Goal: Information Seeking & Learning: Learn about a topic

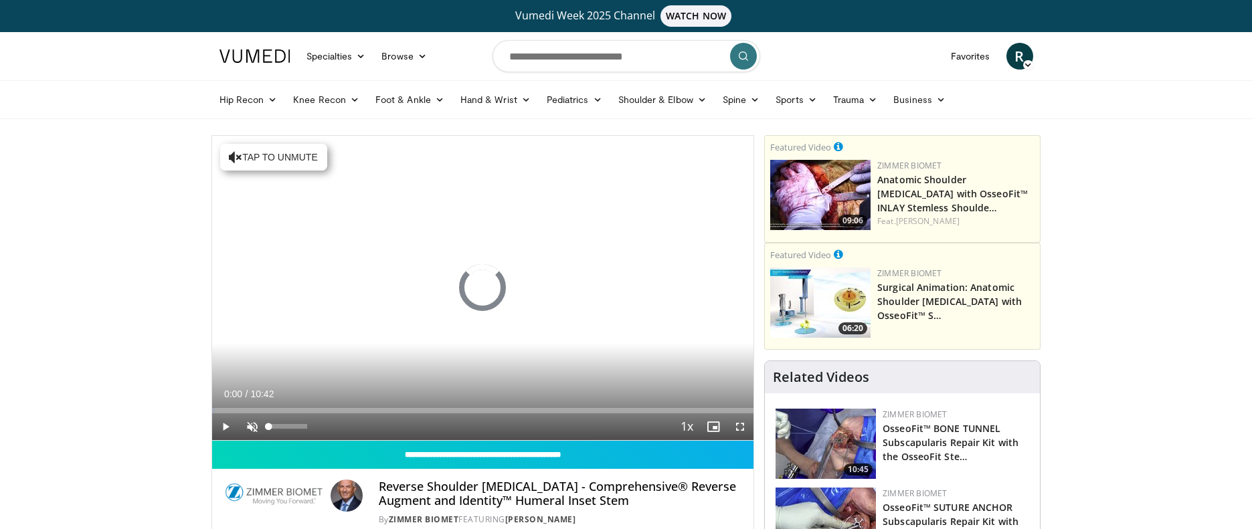
click at [250, 427] on span "Video Player" at bounding box center [252, 426] width 27 height 27
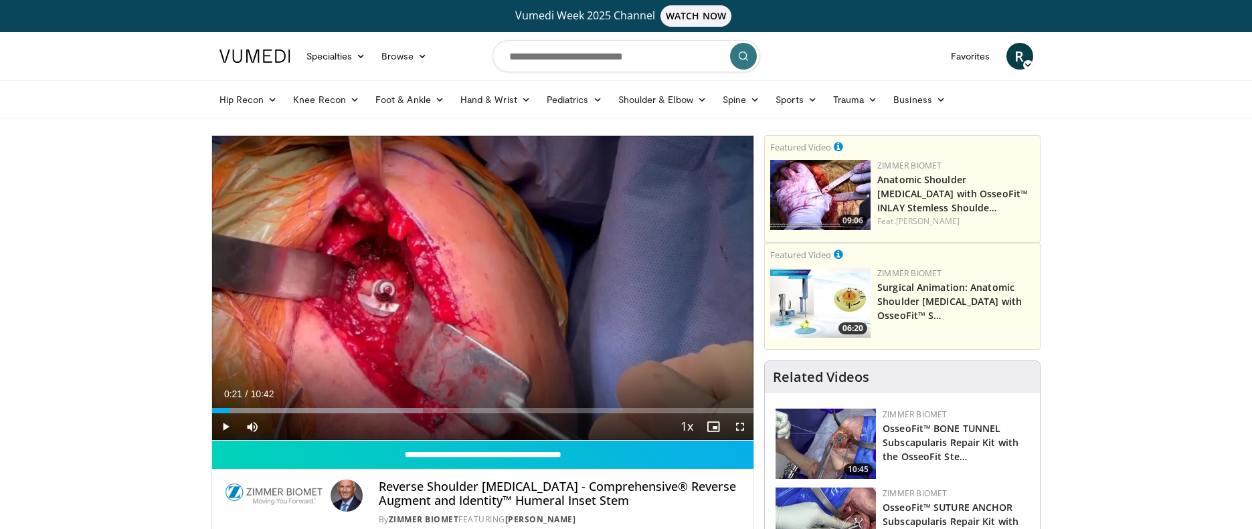
click at [226, 426] on span "Video Player" at bounding box center [225, 426] width 27 height 27
drag, startPoint x: 397, startPoint y: 6, endPoint x: 225, endPoint y: 429, distance: 456.2
click at [225, 429] on span "Video Player" at bounding box center [225, 426] width 27 height 27
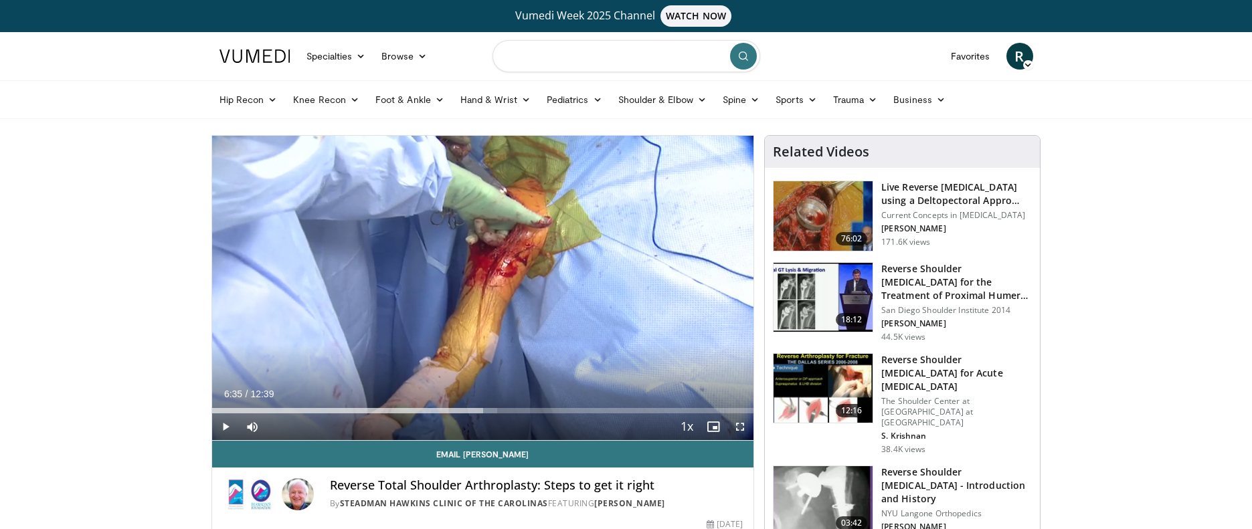
click at [587, 54] on input "Search topics, interventions" at bounding box center [626, 56] width 268 height 32
type input "**********"
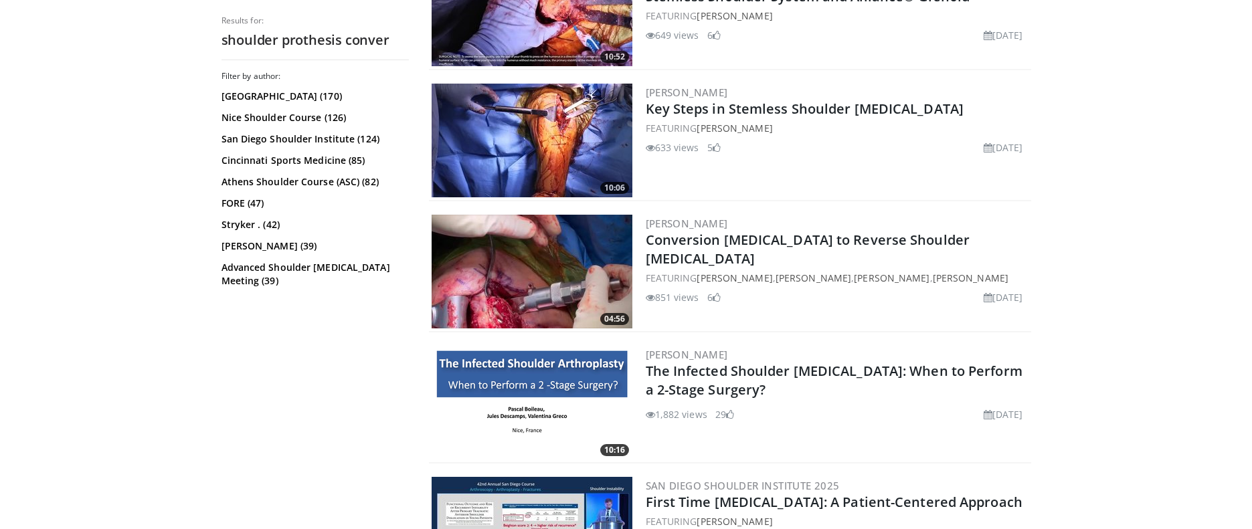
scroll to position [1149, 1]
click at [771, 247] on link "Conversion Total Shoulder Arthroplasty to Reverse Shoulder Arthroplasty" at bounding box center [808, 249] width 324 height 37
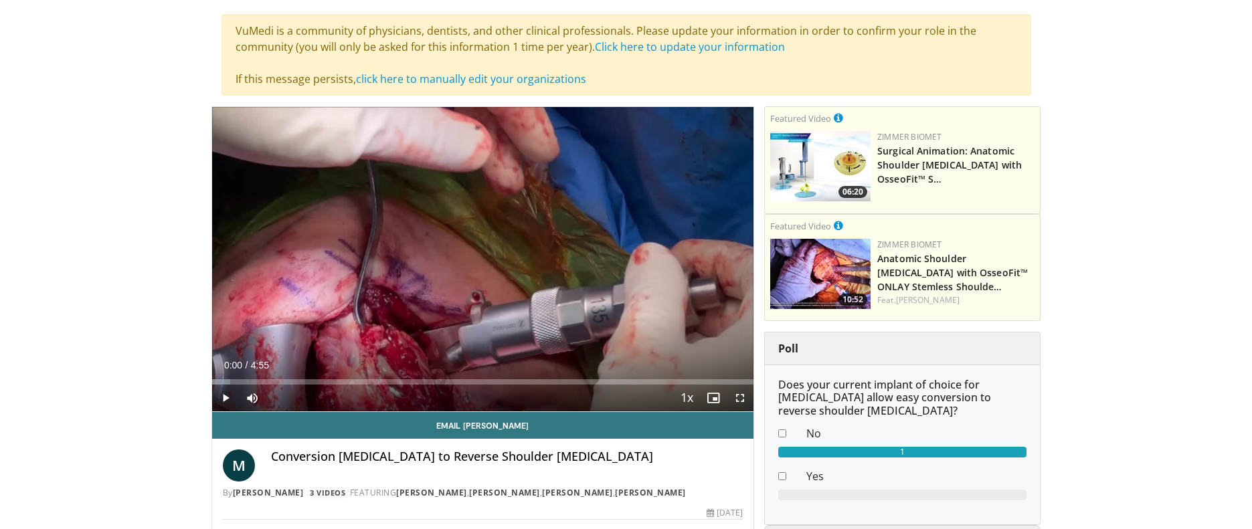
scroll to position [126, 0]
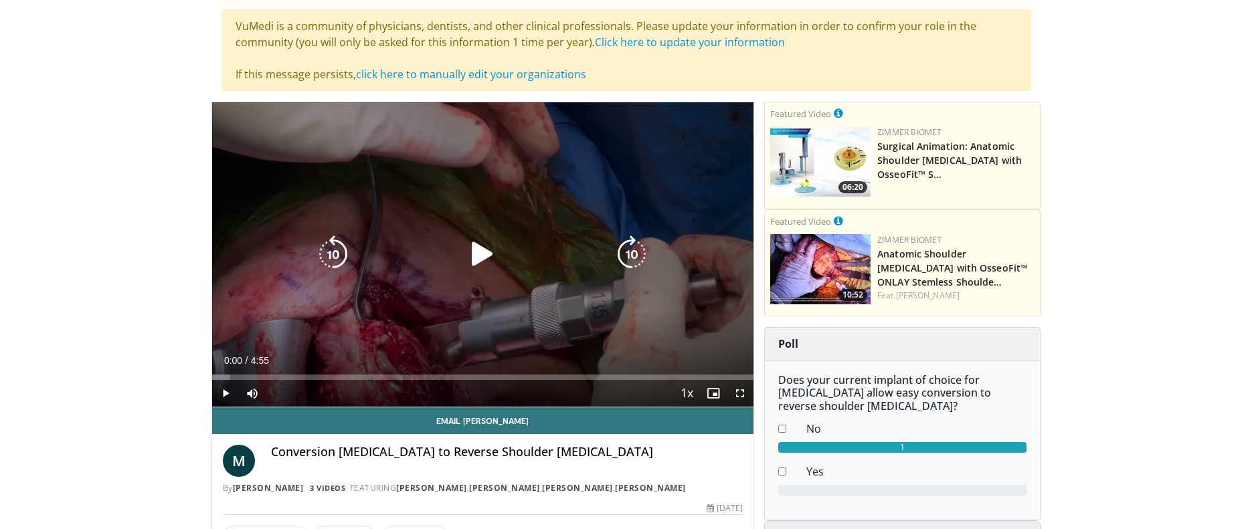
click at [486, 248] on icon "Video Player" at bounding box center [482, 254] width 37 height 37
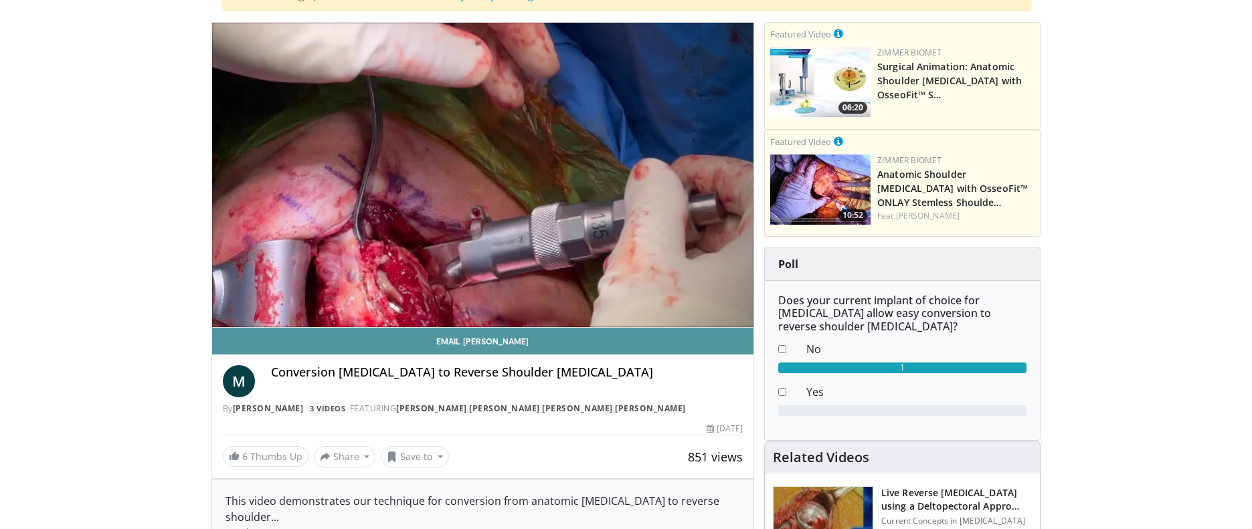
scroll to position [213, 0]
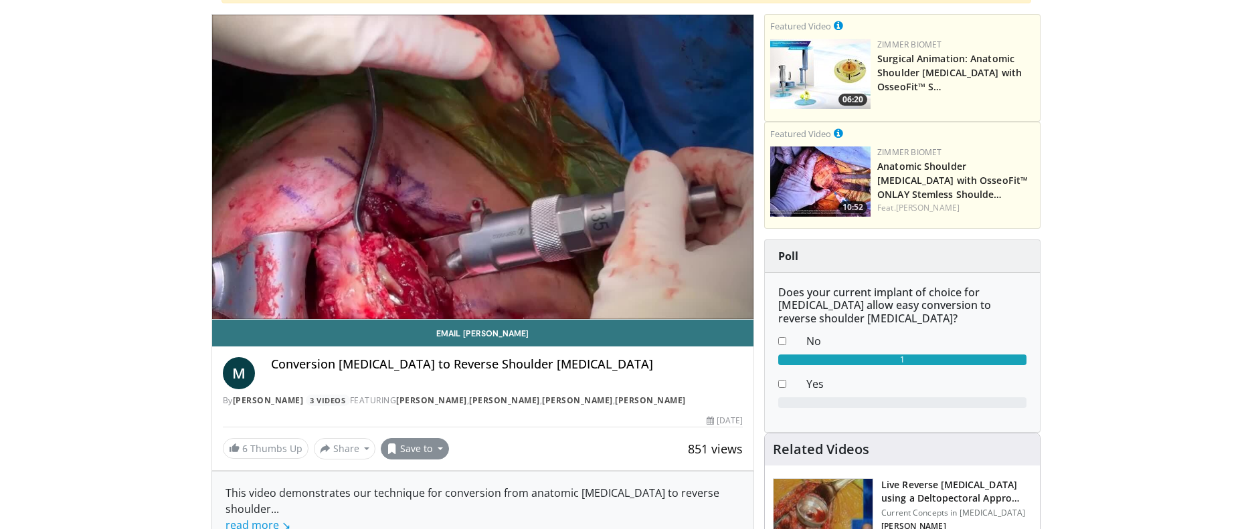
click at [439, 446] on button "Save to" at bounding box center [415, 448] width 68 height 21
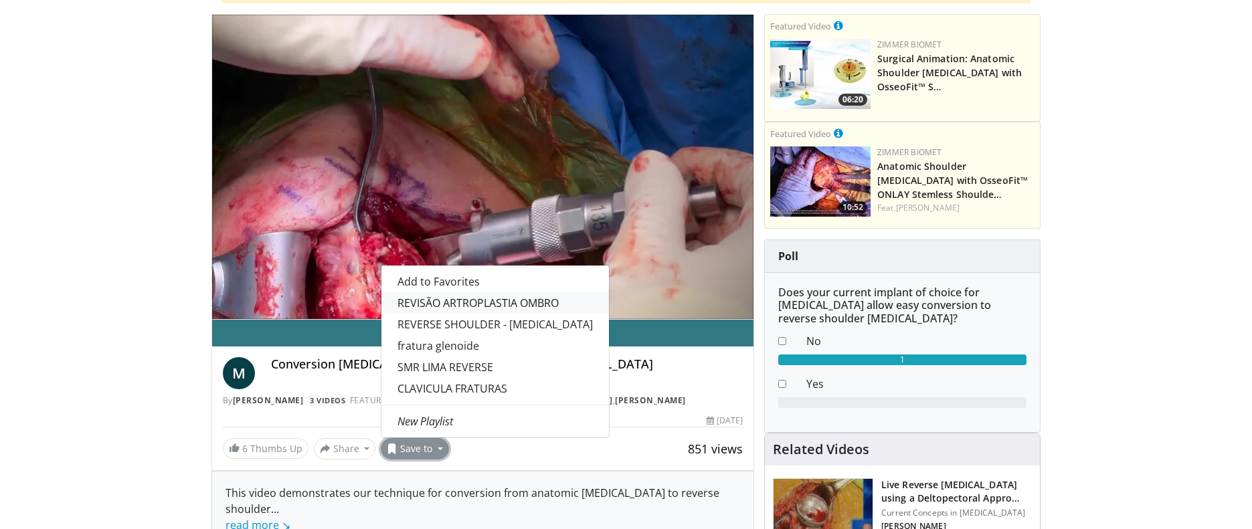
click at [456, 300] on link "REVISÃO ARTROPLASTIA OMBRO" at bounding box center [494, 302] width 227 height 21
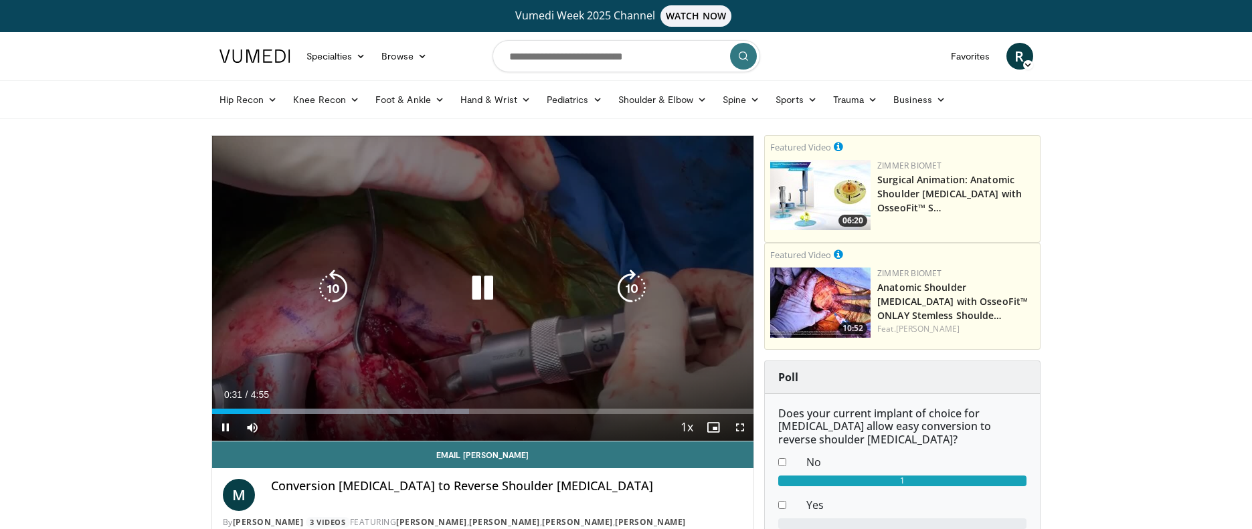
scroll to position [0, 0]
click at [492, 292] on icon "Video Player" at bounding box center [482, 288] width 37 height 37
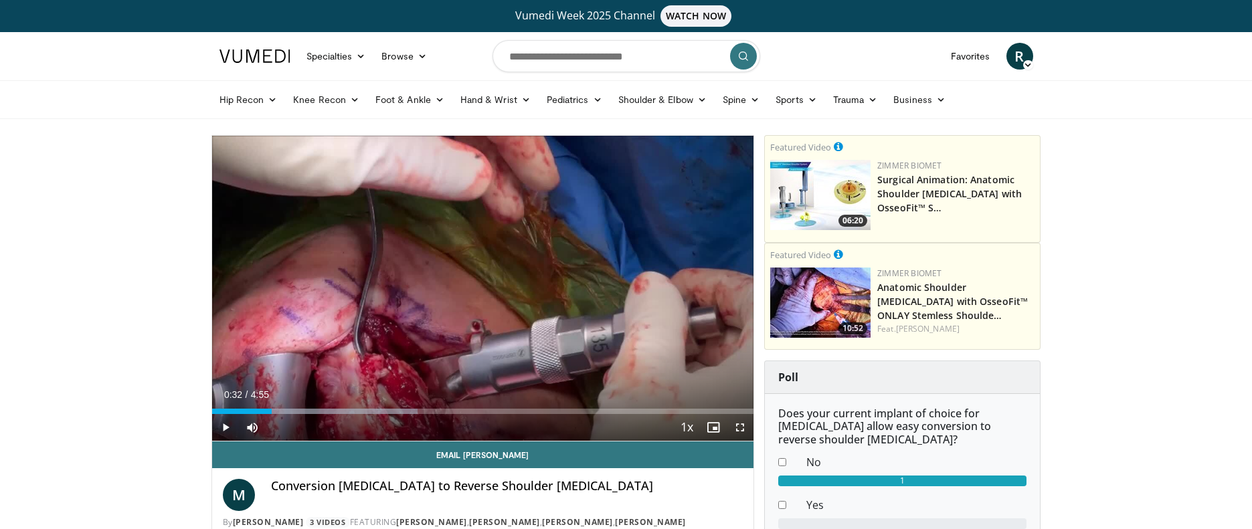
drag, startPoint x: 223, startPoint y: 430, endPoint x: 177, endPoint y: 381, distance: 66.7
click at [223, 429] on span "Video Player" at bounding box center [225, 427] width 27 height 27
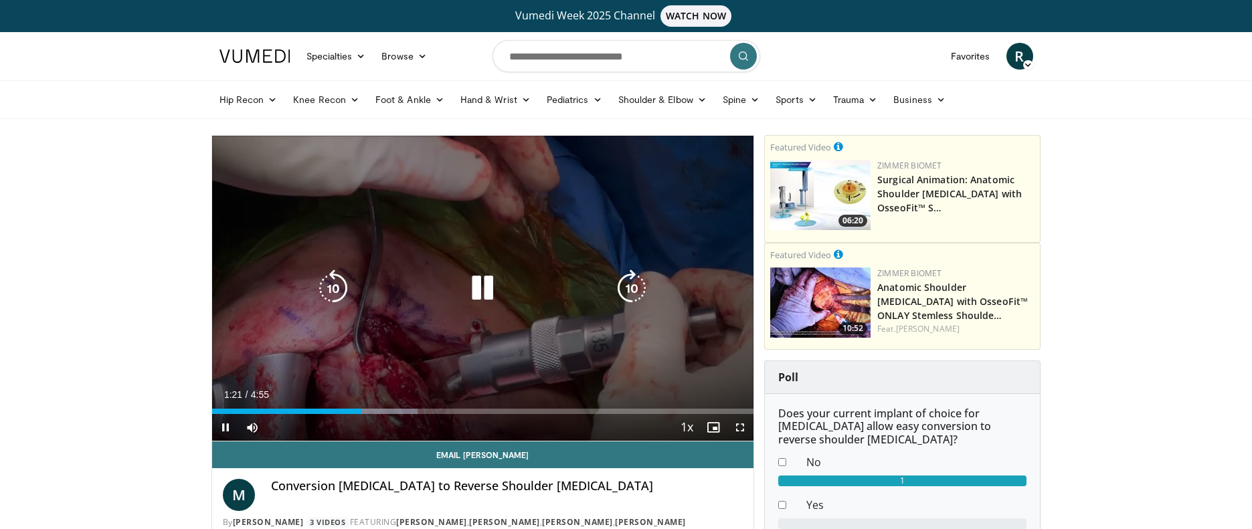
click at [482, 282] on icon "Video Player" at bounding box center [482, 288] width 37 height 37
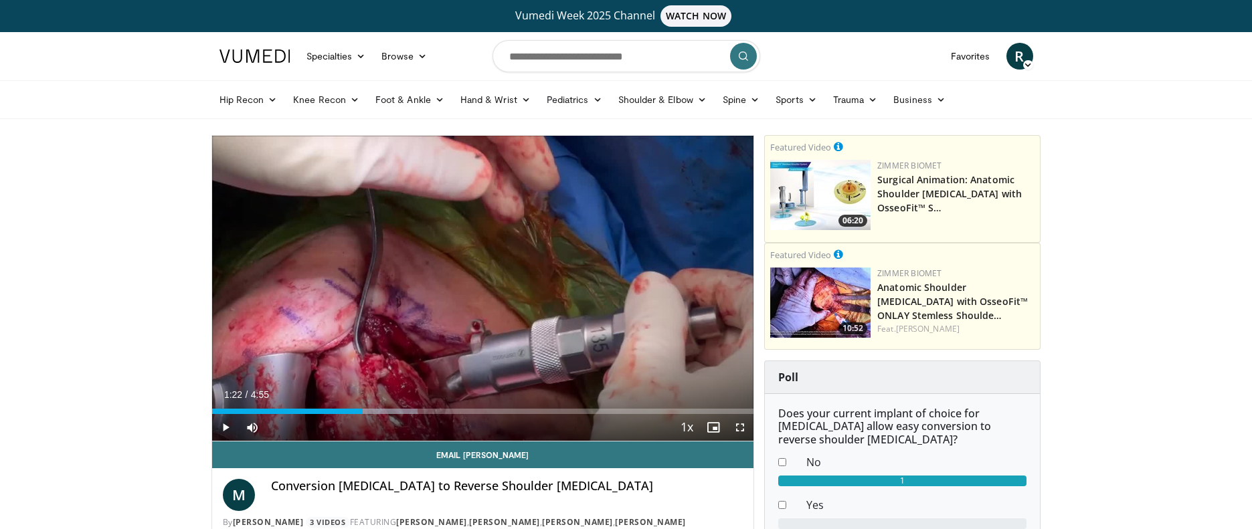
click at [225, 426] on span "Video Player" at bounding box center [225, 427] width 27 height 27
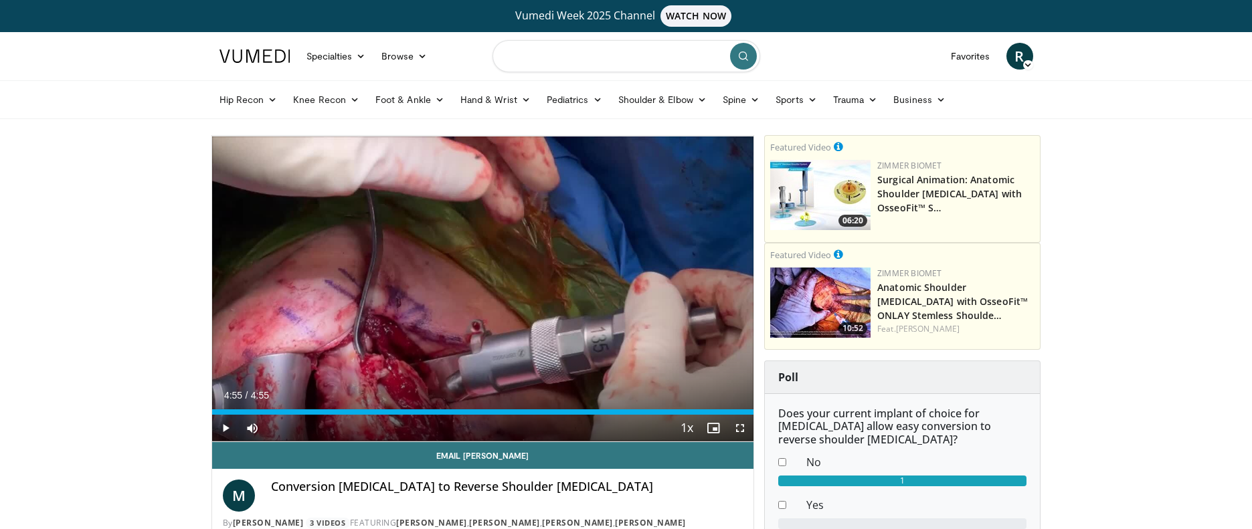
click at [597, 59] on input "Search topics, interventions" at bounding box center [626, 56] width 268 height 32
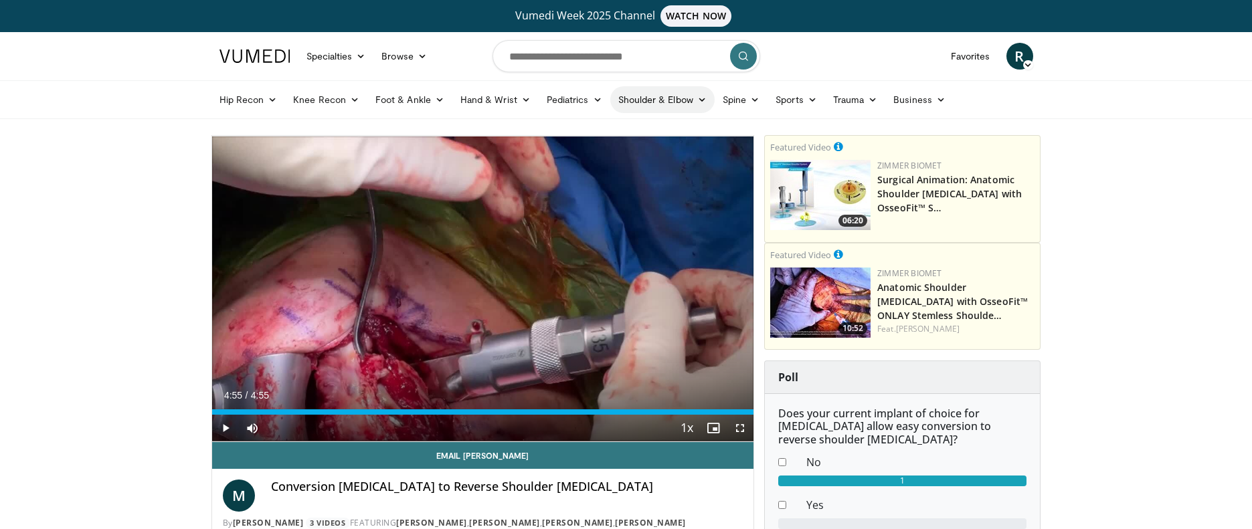
click at [660, 99] on link "Shoulder & Elbow" at bounding box center [662, 99] width 104 height 27
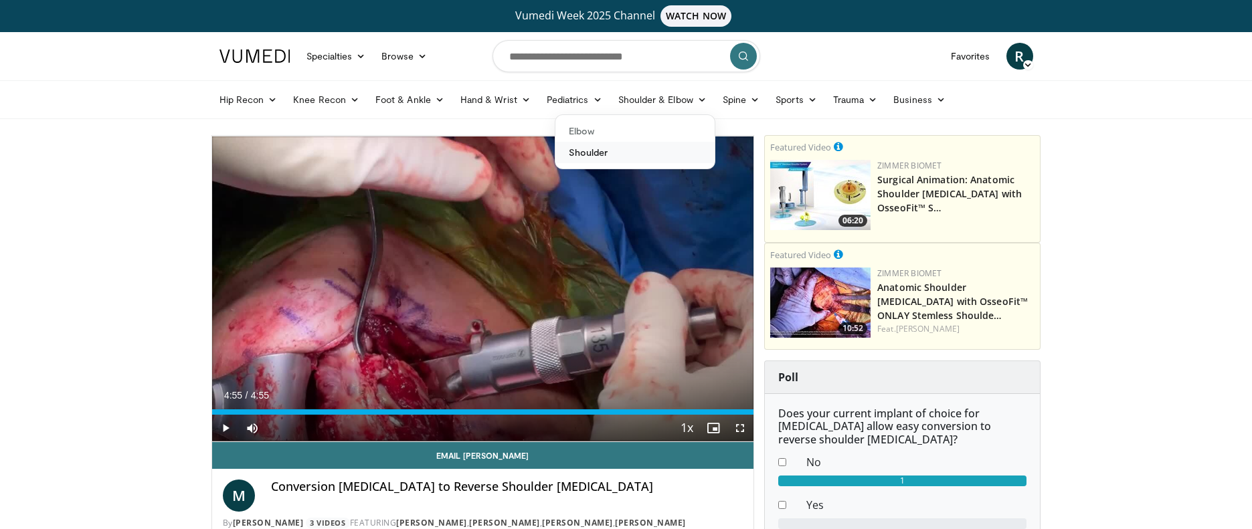
click at [589, 149] on link "Shoulder" at bounding box center [634, 152] width 159 height 21
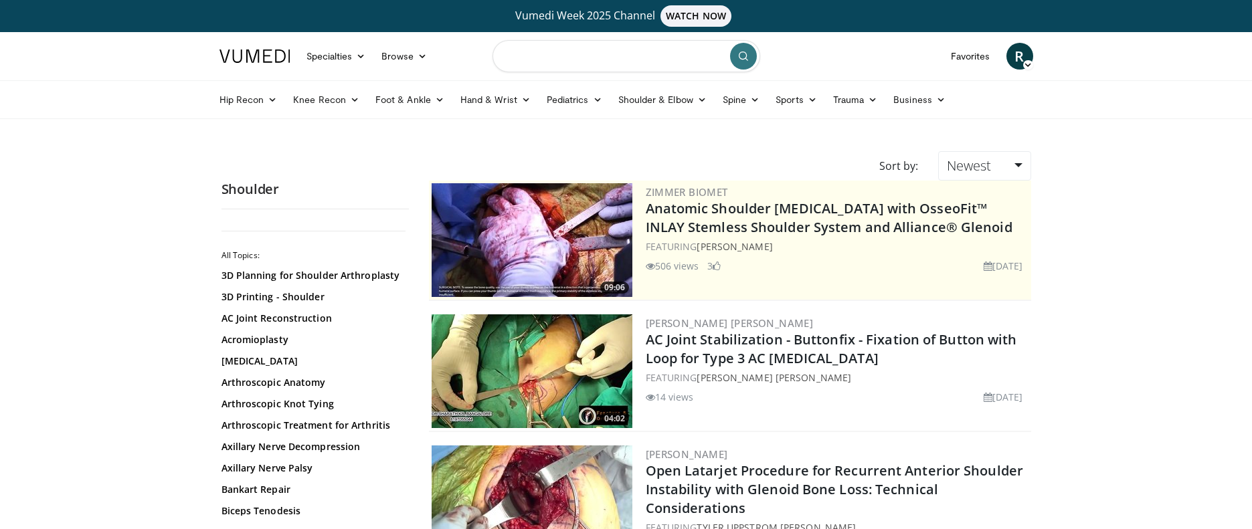
click at [539, 59] on input "Search topics, interventions" at bounding box center [626, 56] width 268 height 32
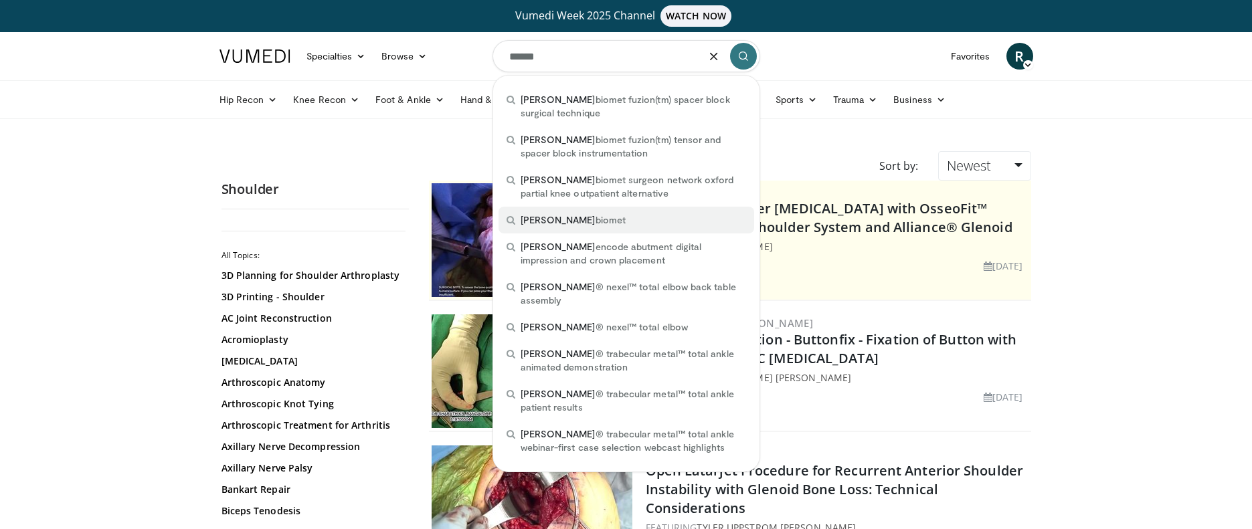
drag, startPoint x: 525, startPoint y: 80, endPoint x: 546, endPoint y: 217, distance: 138.1
click at [546, 217] on span "zimmer" at bounding box center [558, 219] width 75 height 11
type input "**********"
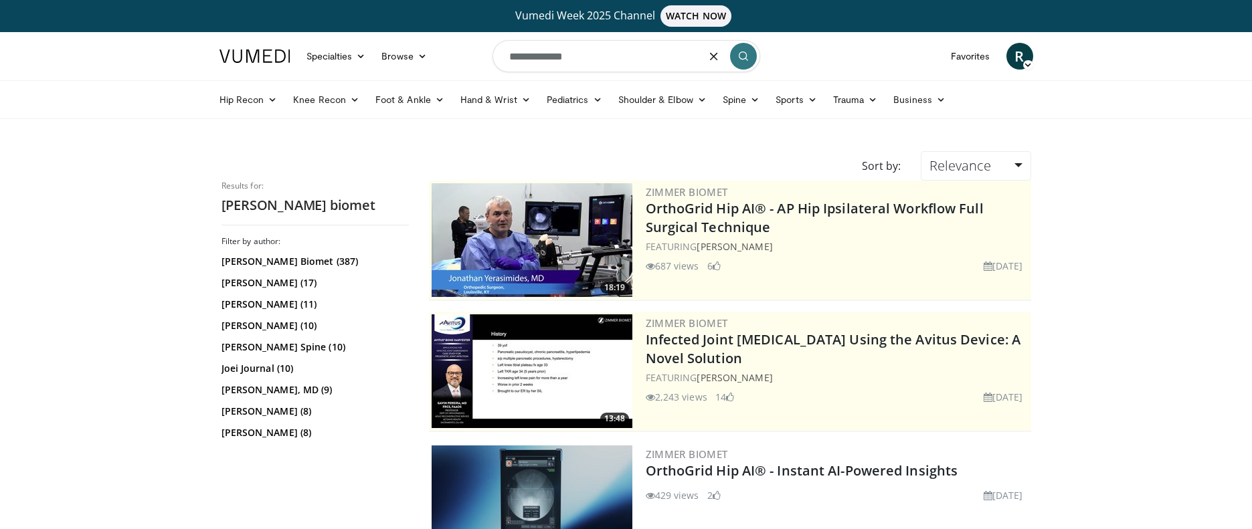
click at [597, 58] on input "**********" at bounding box center [626, 56] width 268 height 32
type input "**********"
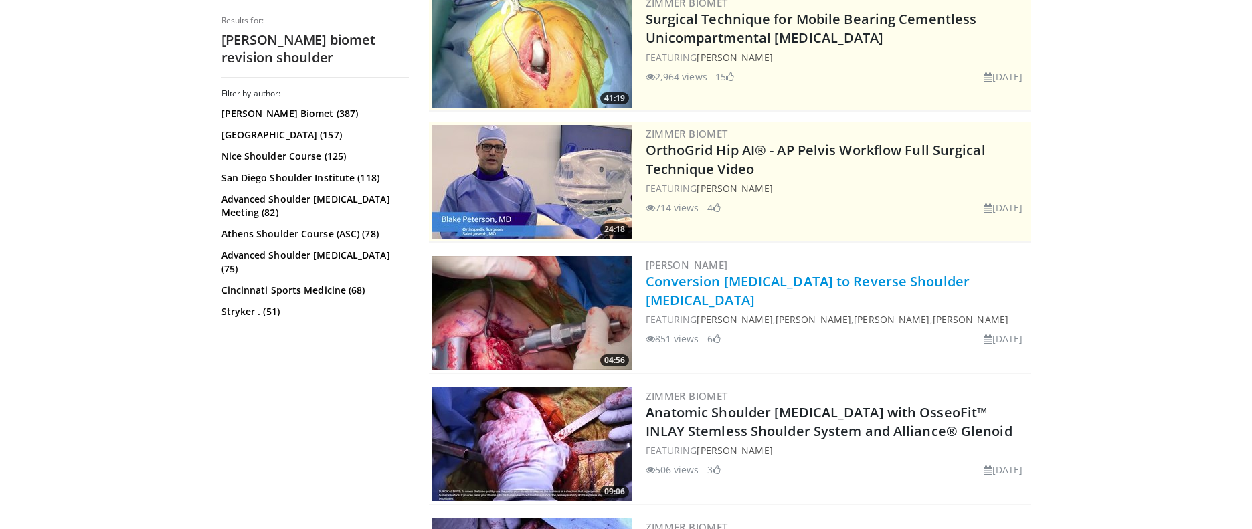
scroll to position [191, 0]
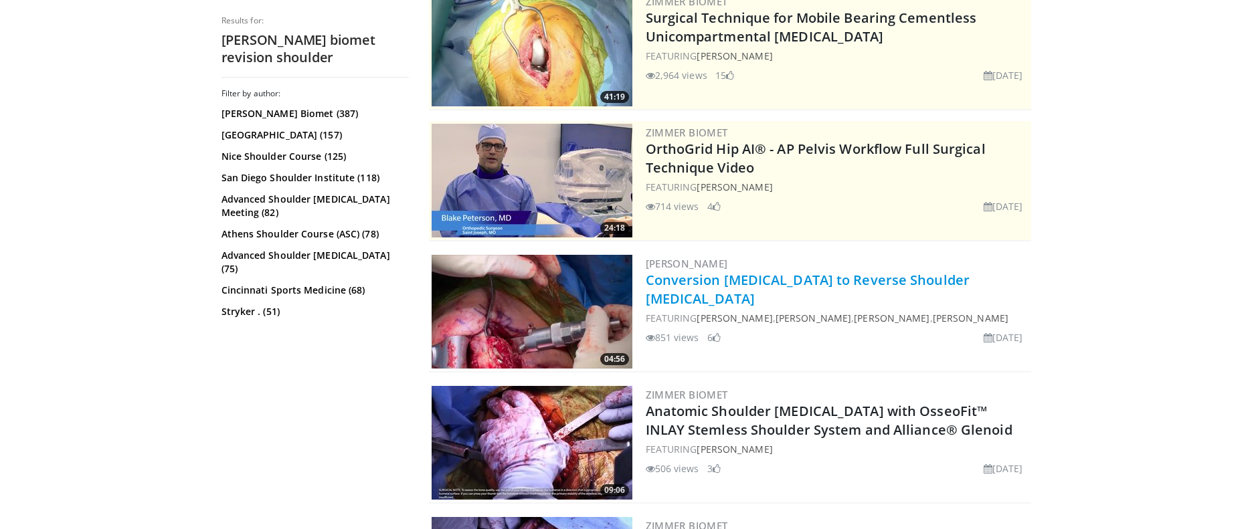
click at [761, 277] on link "Conversion [MEDICAL_DATA] to Reverse Shoulder [MEDICAL_DATA]" at bounding box center [808, 289] width 324 height 37
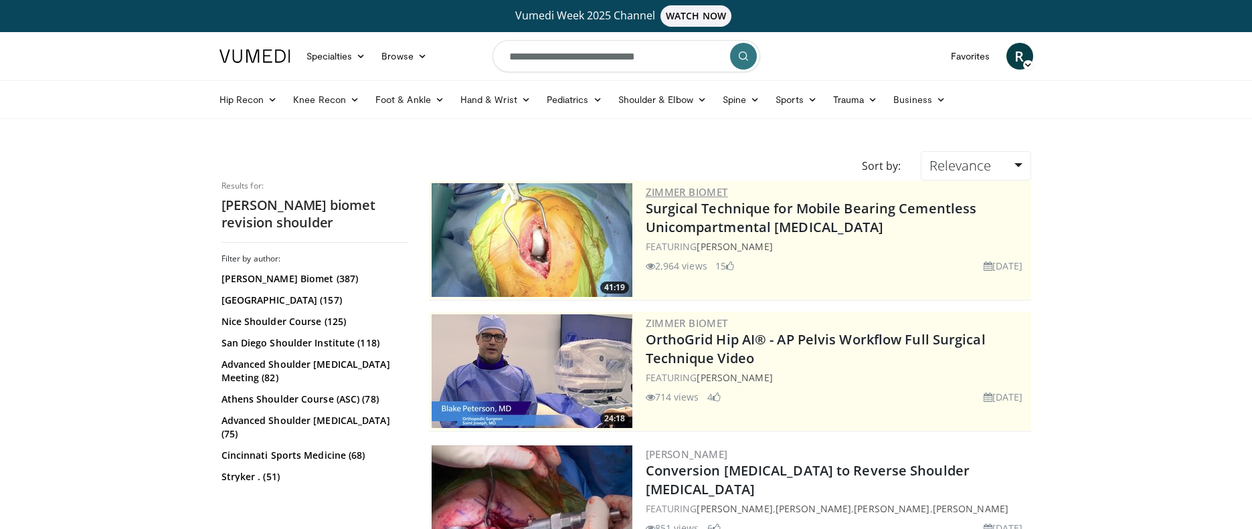
scroll to position [0, 0]
click at [652, 100] on link "Shoulder & Elbow" at bounding box center [662, 99] width 104 height 27
click at [595, 151] on link "Shoulder" at bounding box center [634, 152] width 159 height 21
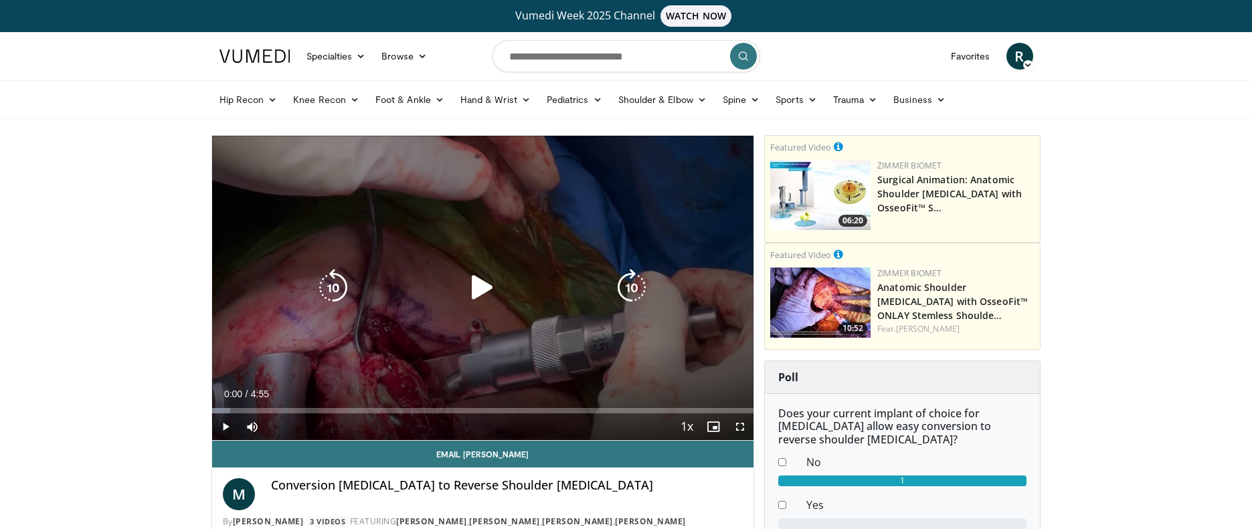
click at [476, 288] on icon "Video Player" at bounding box center [482, 287] width 37 height 37
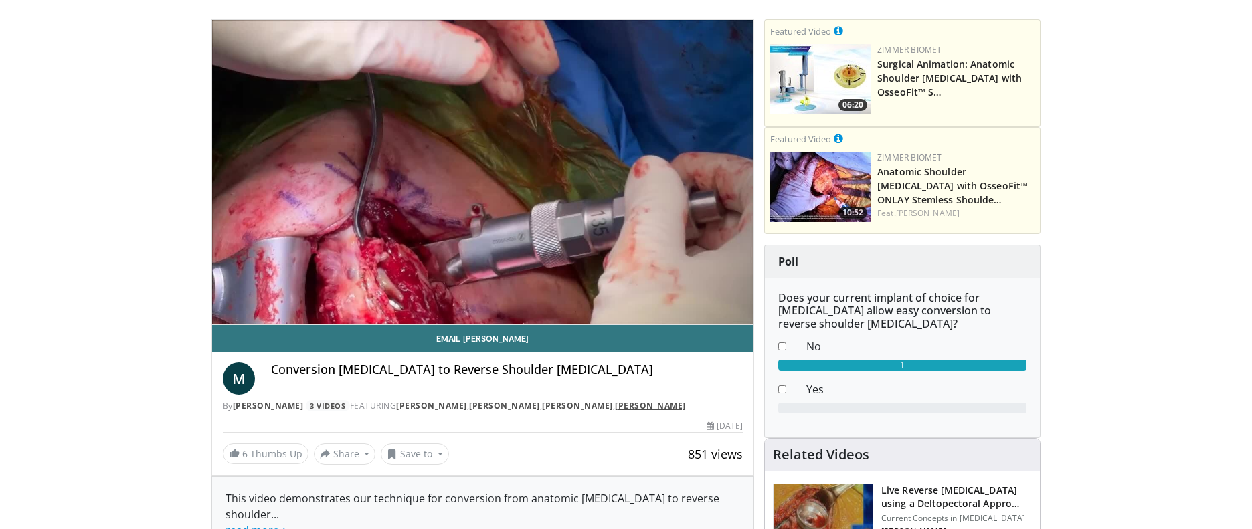
scroll to position [116, 0]
click at [438, 450] on button "Save to" at bounding box center [415, 453] width 68 height 21
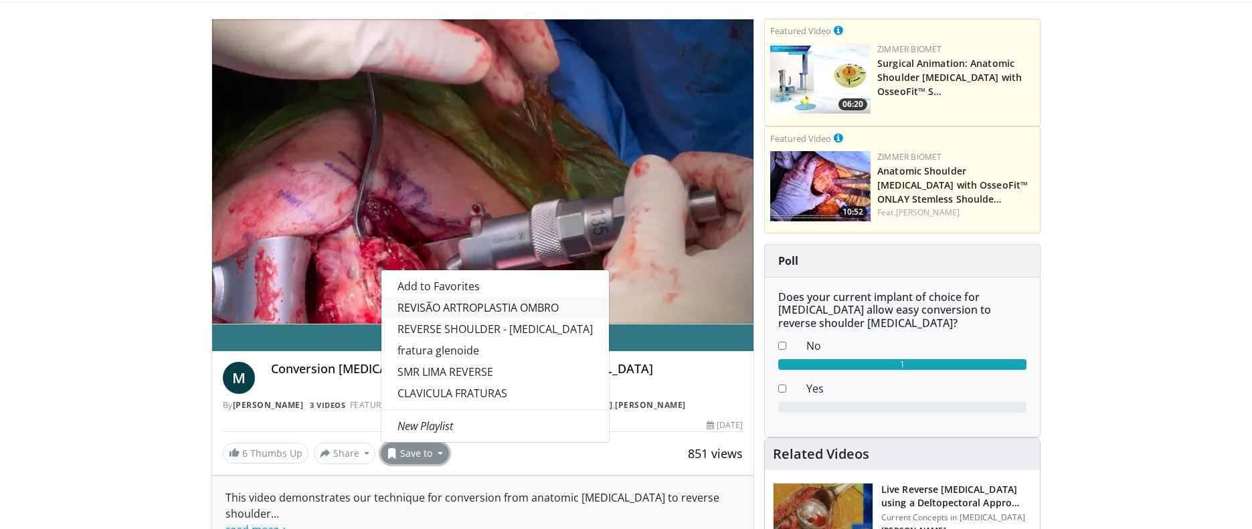
click at [472, 306] on link "REVISÃO ARTROPLASTIA OMBRO" at bounding box center [494, 307] width 227 height 21
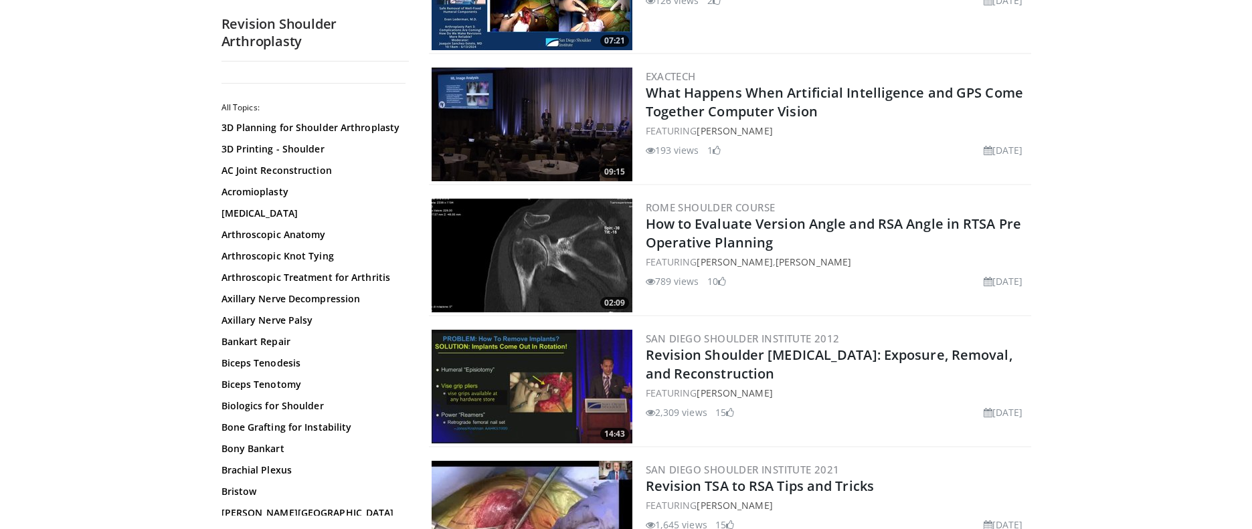
scroll to position [2077, 0]
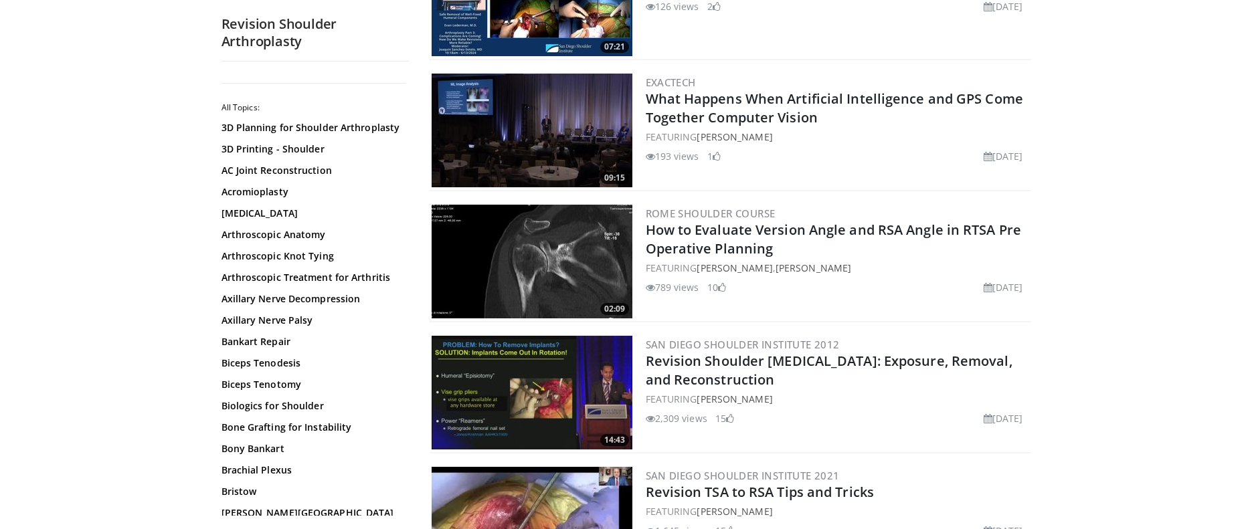
click at [608, 246] on img at bounding box center [532, 262] width 201 height 114
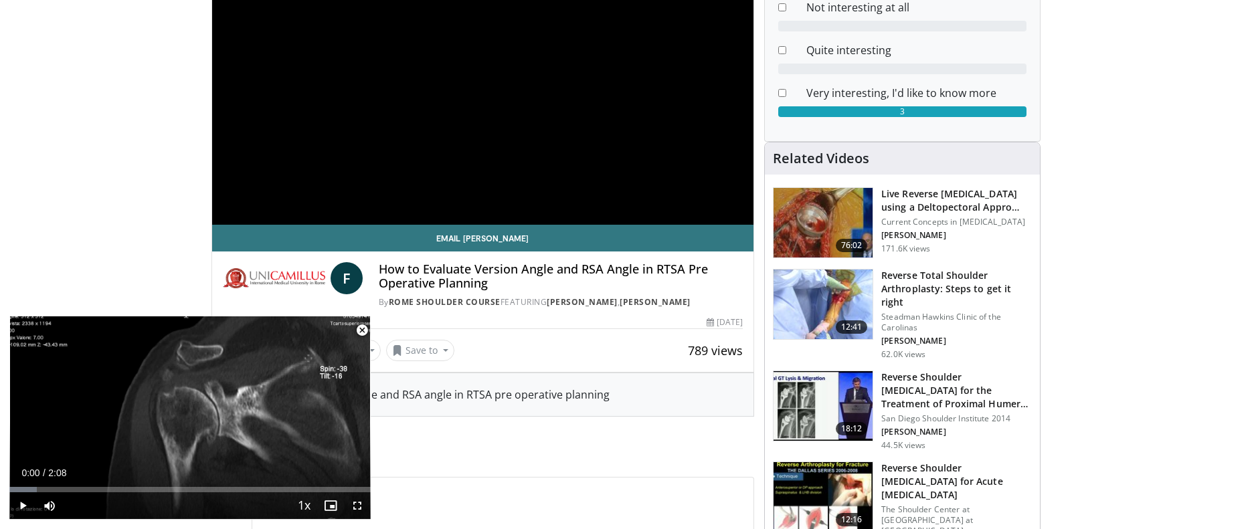
scroll to position [217, 0]
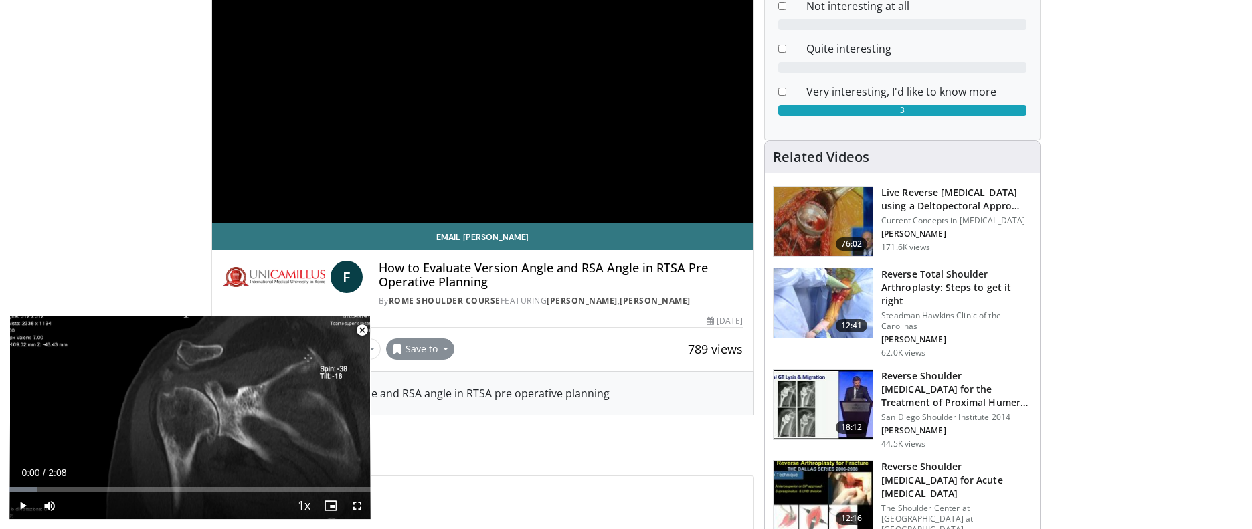
click at [444, 357] on button "Save to" at bounding box center [420, 349] width 68 height 21
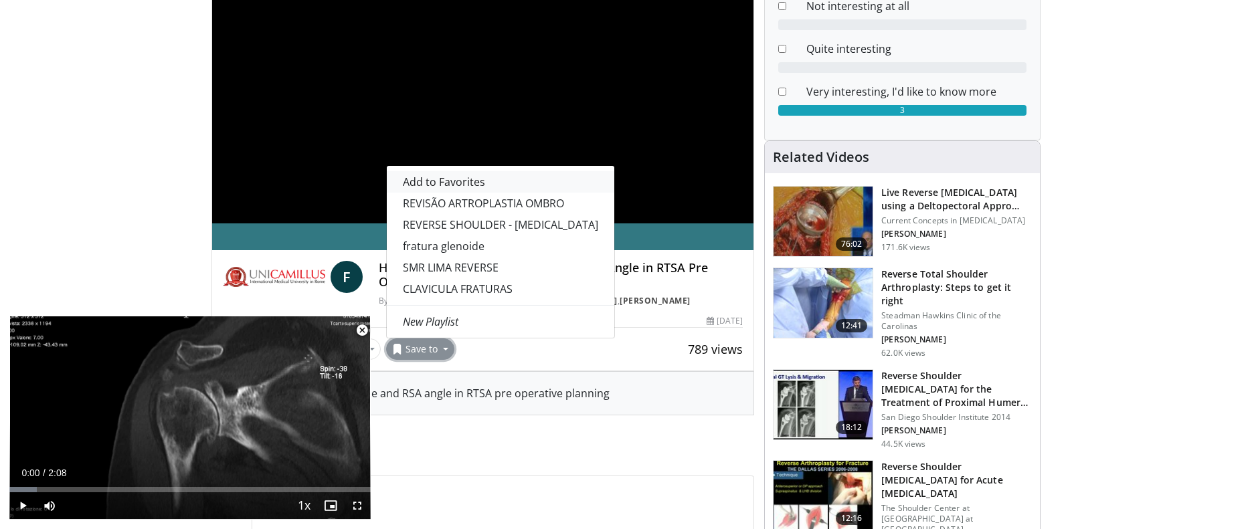
click at [469, 189] on span "Add to Favorites" at bounding box center [444, 182] width 82 height 15
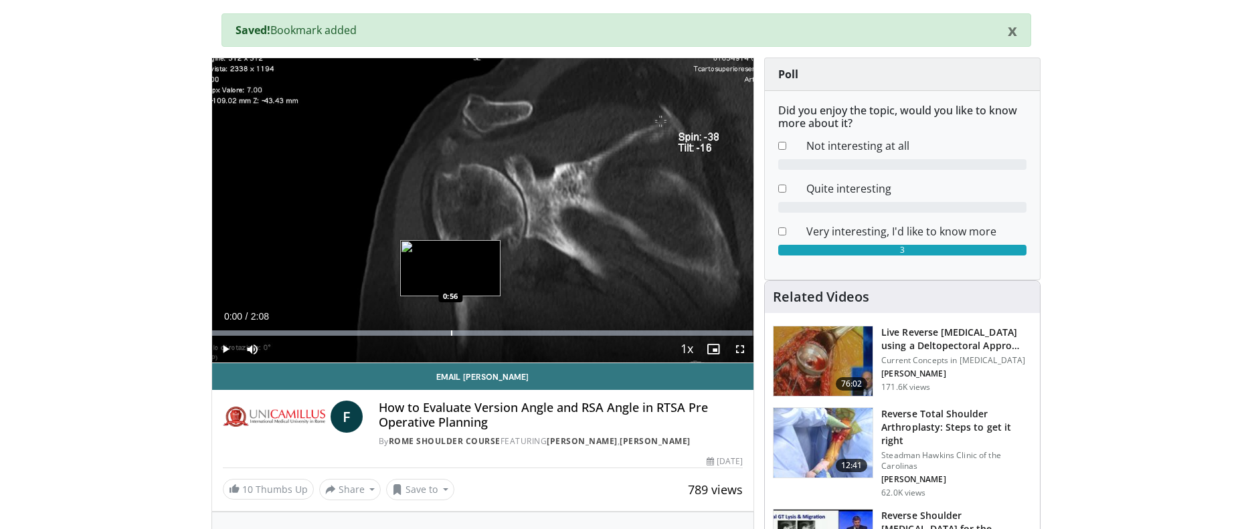
scroll to position [120, 0]
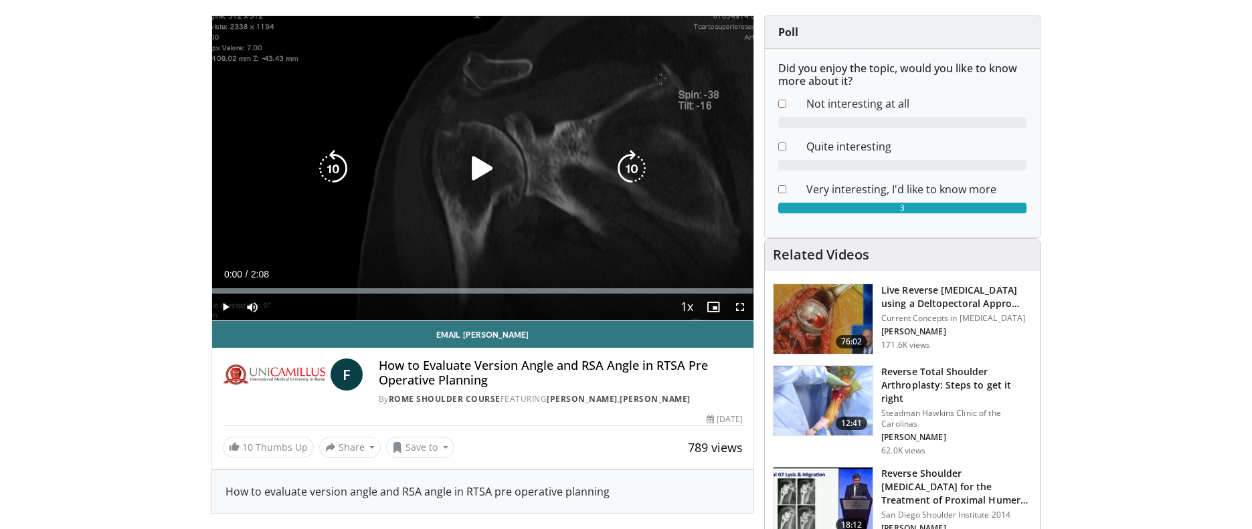
click at [478, 165] on icon "Video Player" at bounding box center [482, 168] width 37 height 37
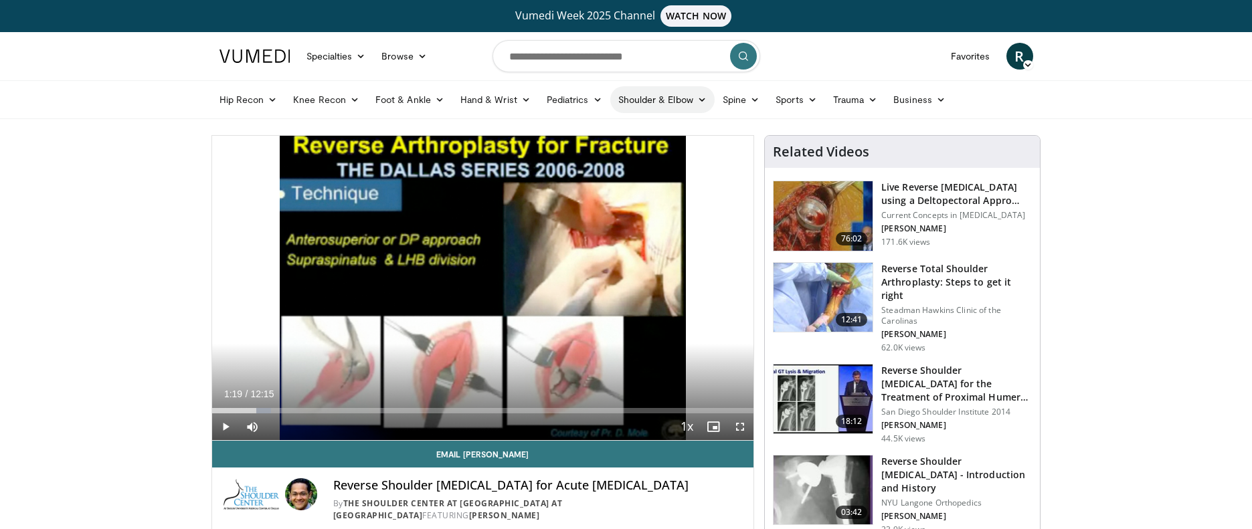
click at [637, 98] on link "Shoulder & Elbow" at bounding box center [662, 99] width 104 height 27
click at [588, 147] on link "Shoulder" at bounding box center [634, 152] width 159 height 21
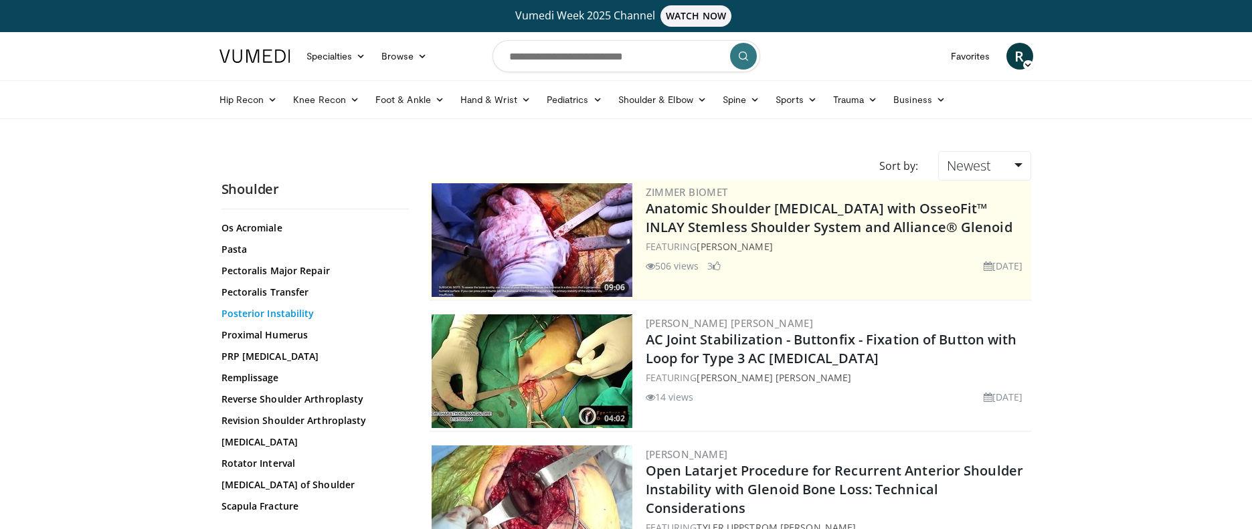
scroll to position [965, 0]
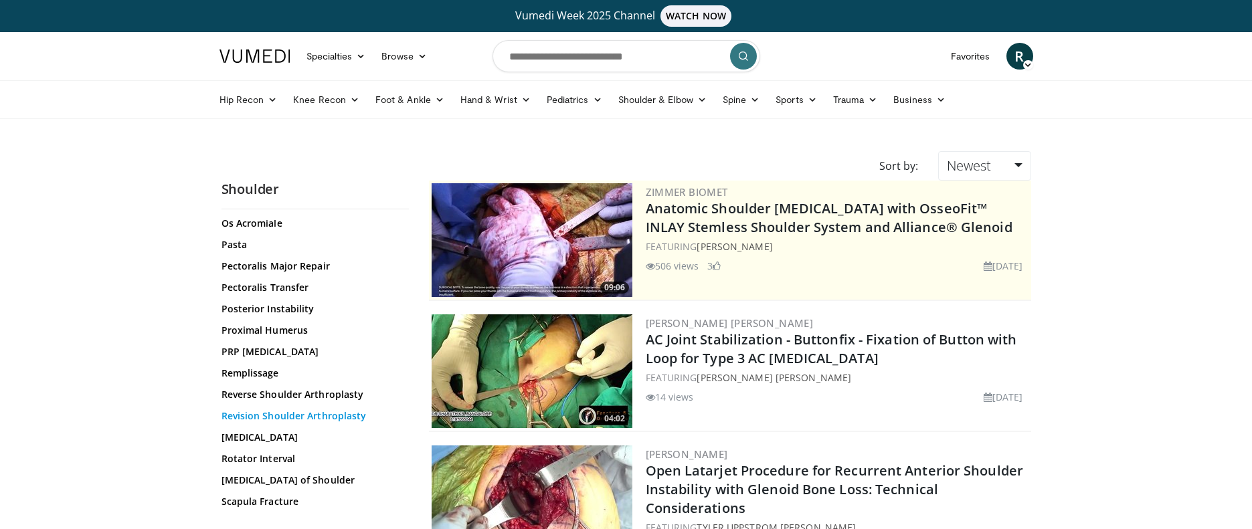
click at [282, 411] on link "Revision Shoulder Arthroplasty" at bounding box center [311, 415] width 181 height 13
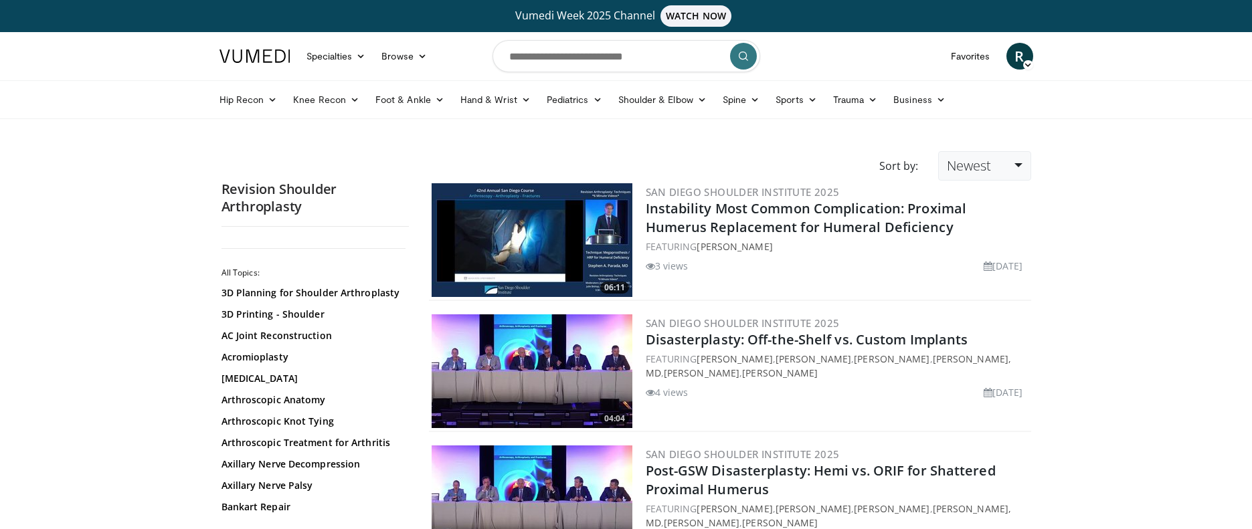
click at [1018, 163] on link "Newest" at bounding box center [984, 165] width 92 height 29
click at [988, 193] on link "Relevance" at bounding box center [992, 198] width 106 height 21
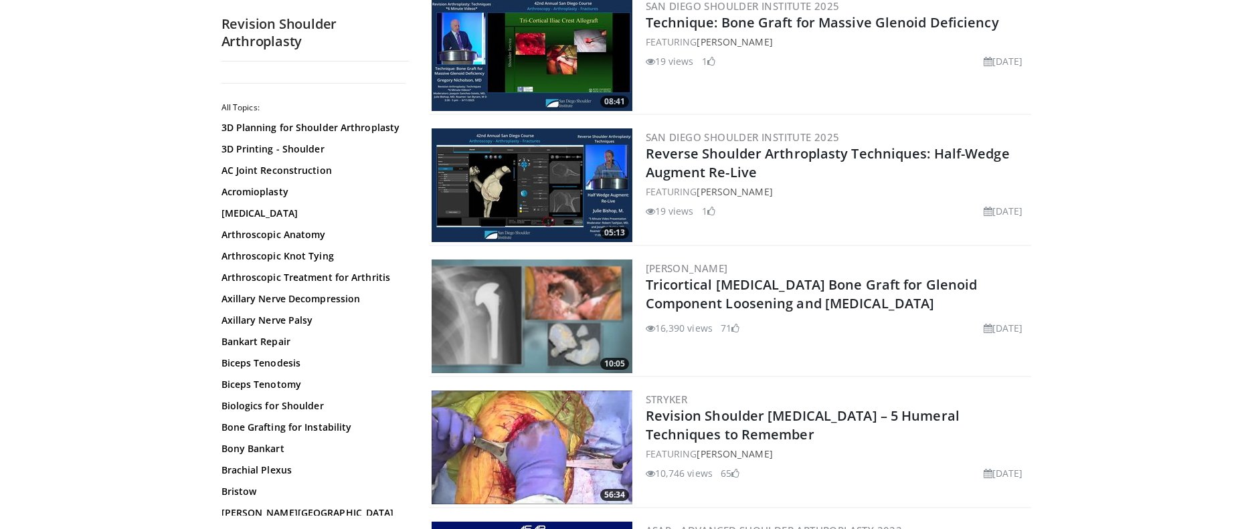
scroll to position [553, 0]
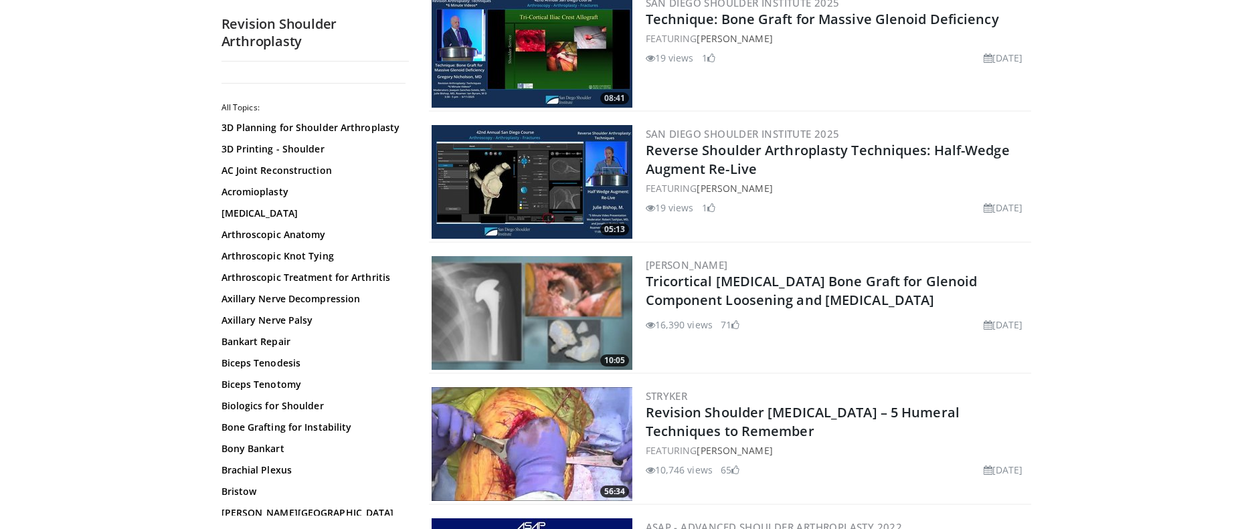
click at [511, 298] on img at bounding box center [532, 313] width 201 height 114
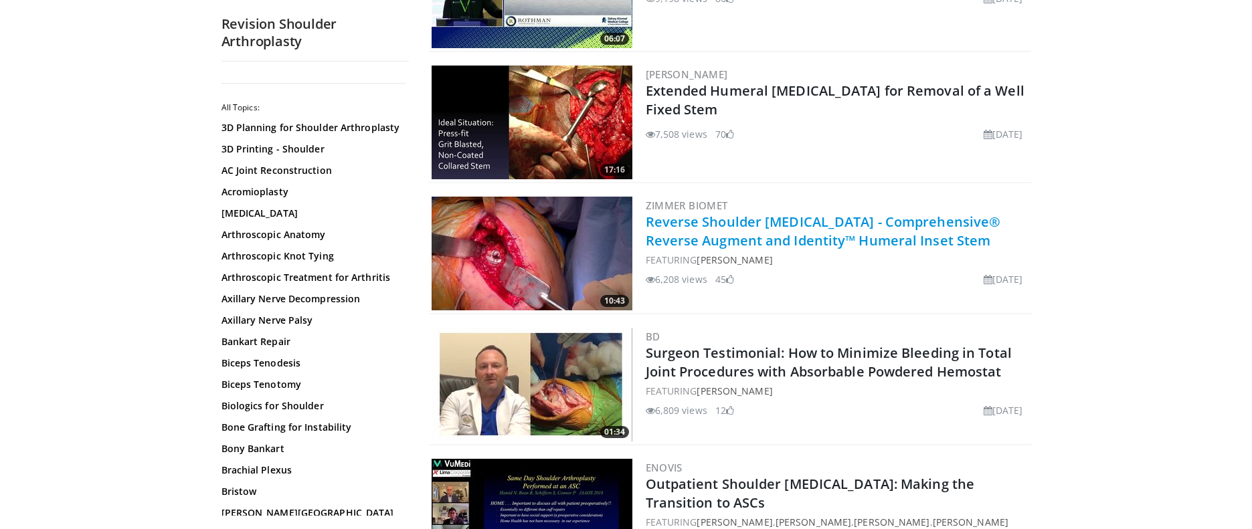
scroll to position [1141, 0]
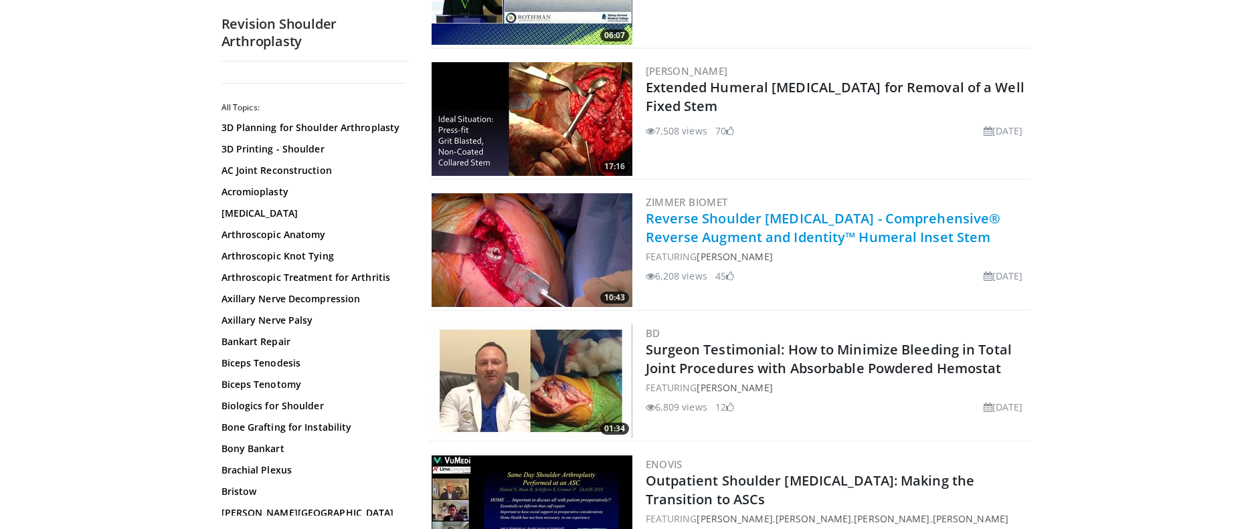
click at [726, 217] on link "Reverse Shoulder [MEDICAL_DATA] - Comprehensive® Reverse Augment and Identity™ …" at bounding box center [823, 227] width 355 height 37
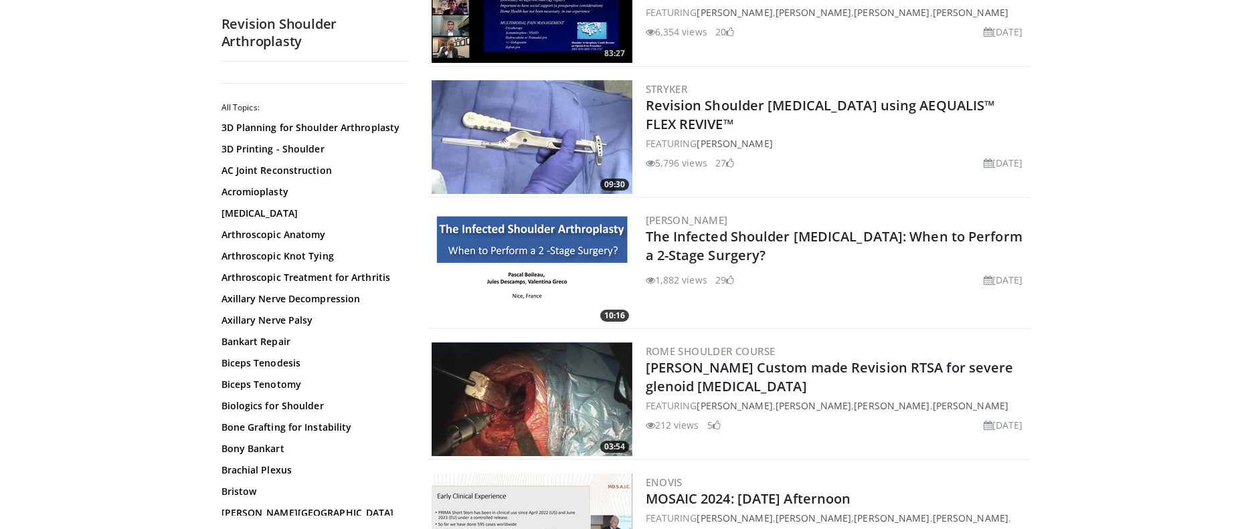
scroll to position [1650, 0]
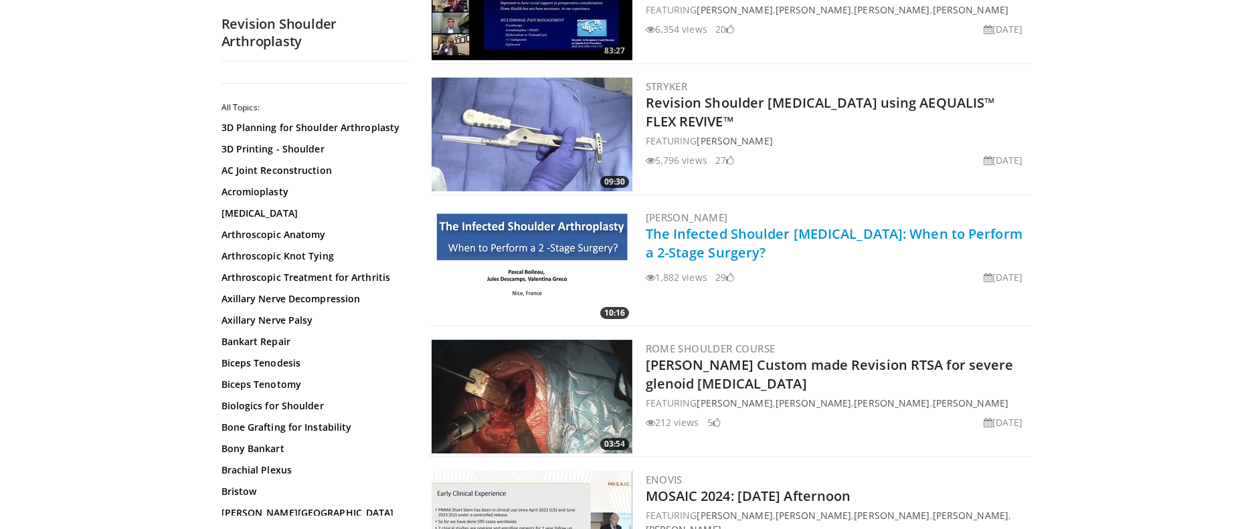
click at [717, 234] on link "The Infected Shoulder Arthroplasty: When to Perform a 2-Stage Surgery?" at bounding box center [834, 243] width 377 height 37
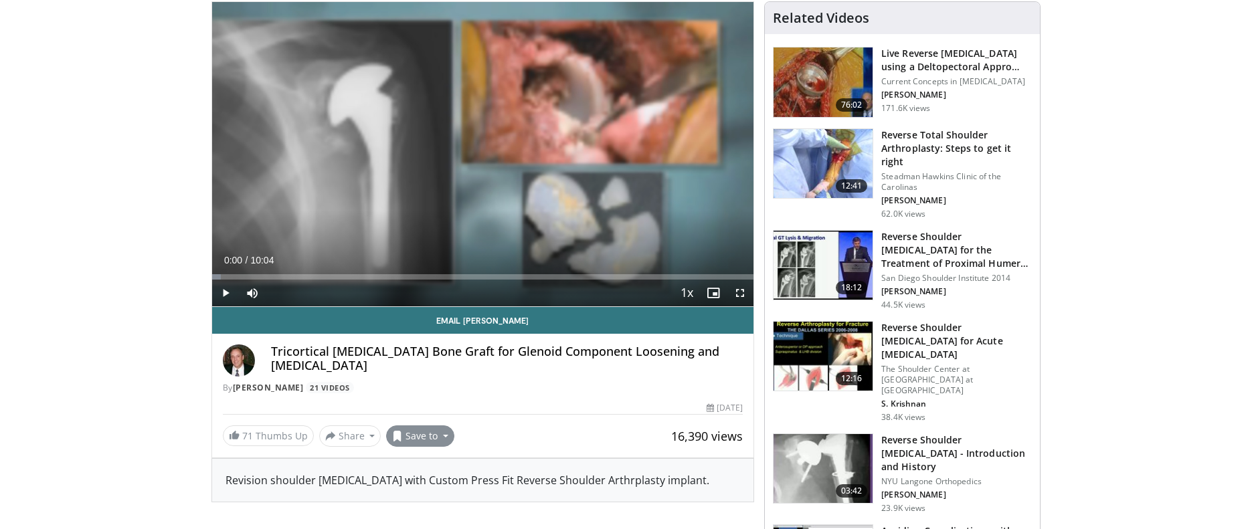
scroll to position [136, 0]
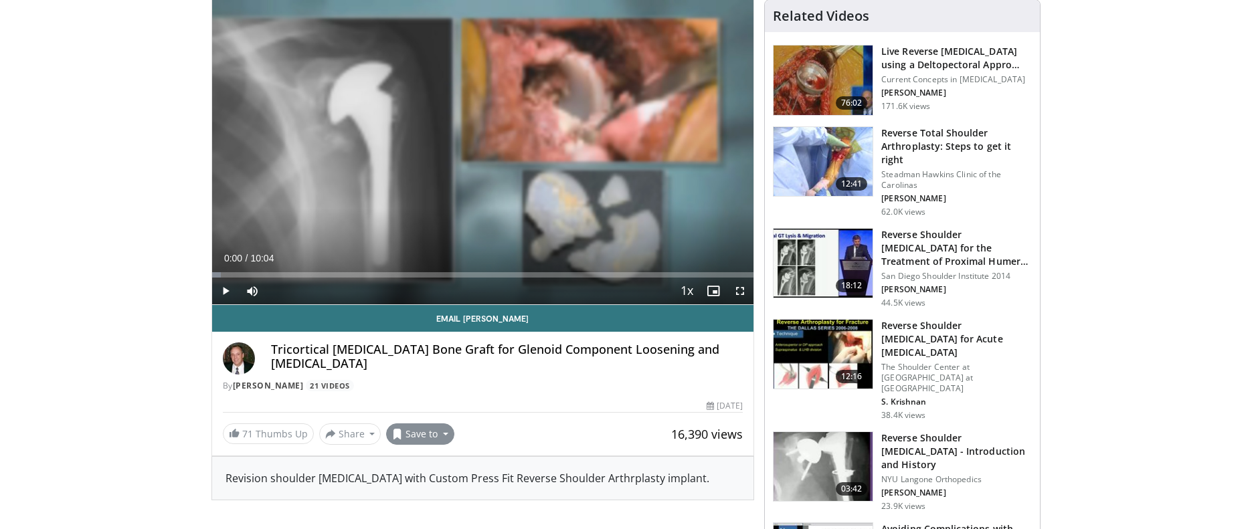
click at [444, 433] on button "Save to" at bounding box center [420, 434] width 68 height 21
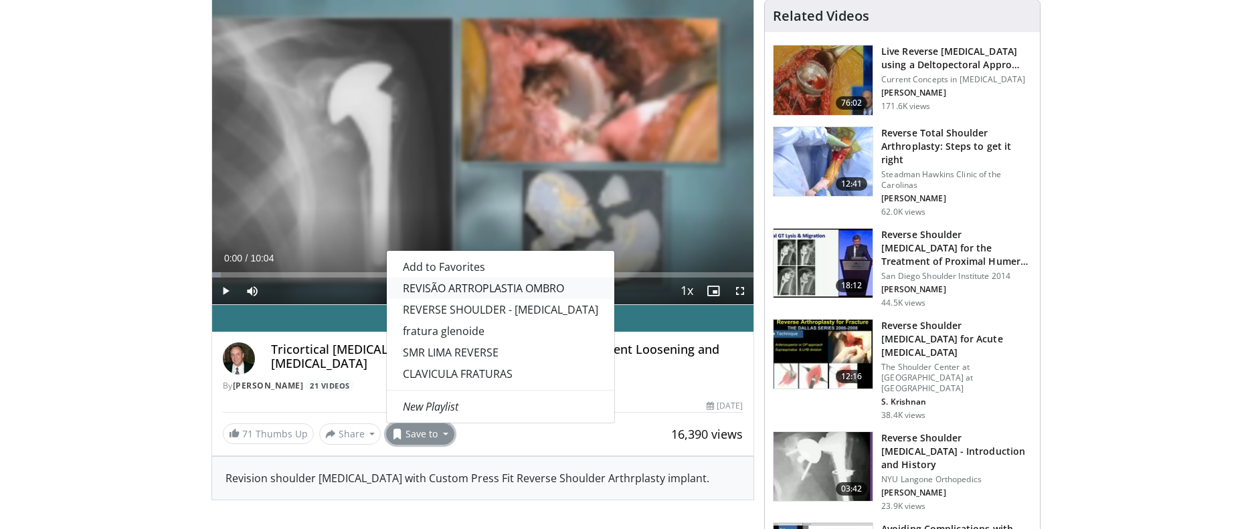
click at [465, 289] on link "REVISÃO ARTROPLASTIA OMBRO" at bounding box center [500, 288] width 227 height 21
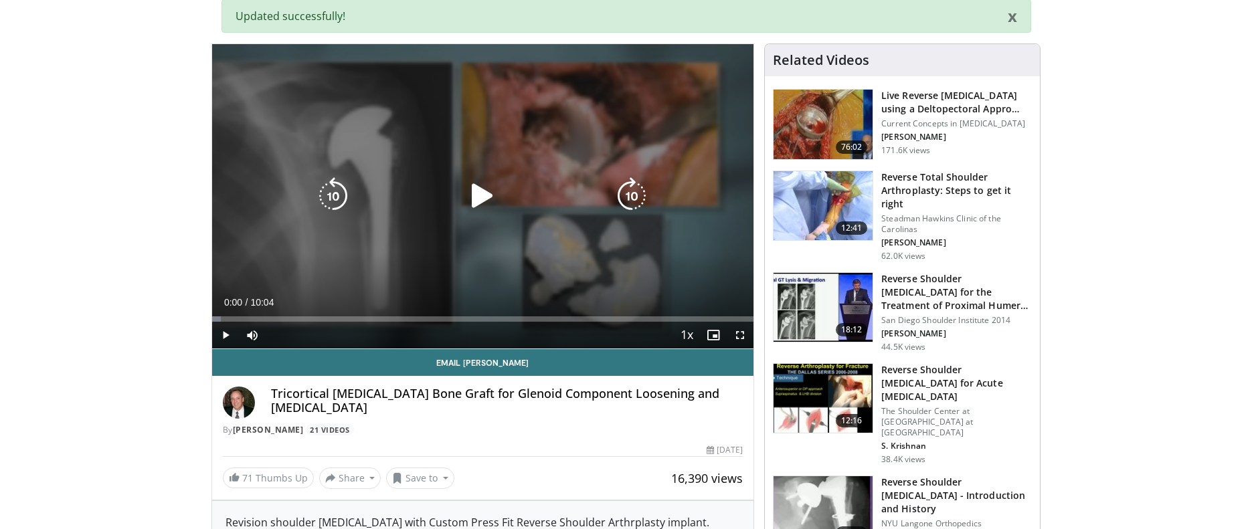
click at [477, 195] on icon "Video Player" at bounding box center [482, 195] width 37 height 37
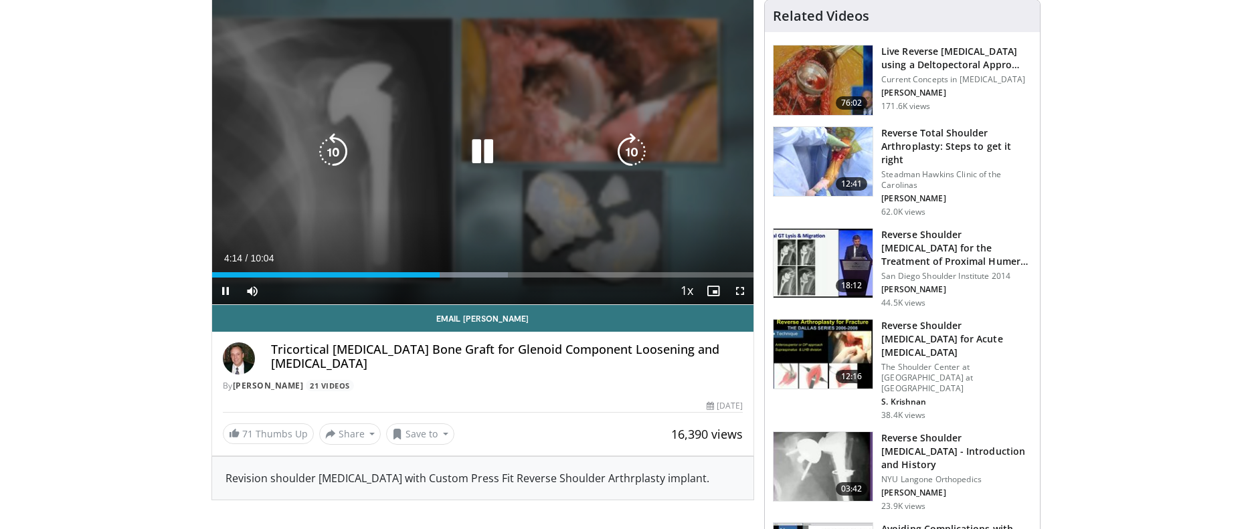
click at [482, 156] on icon "Video Player" at bounding box center [482, 151] width 37 height 37
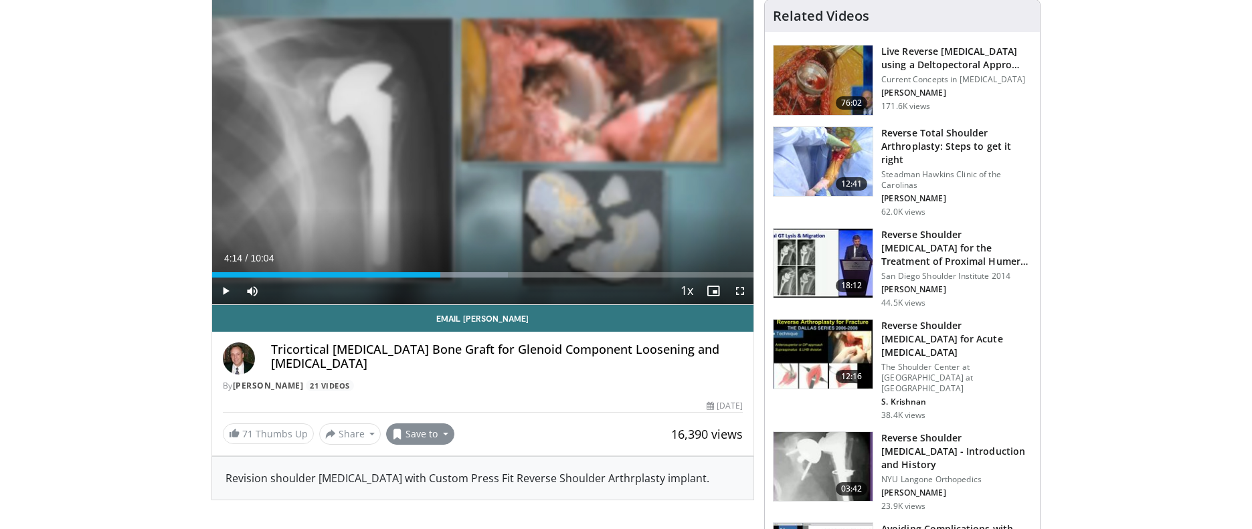
click at [444, 431] on button "Save to" at bounding box center [420, 434] width 68 height 21
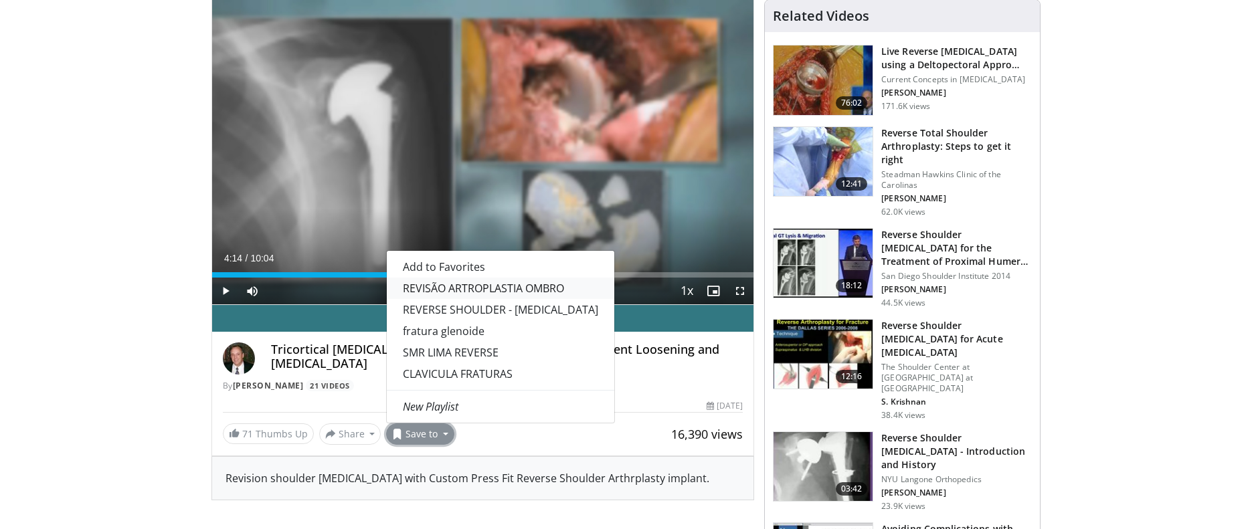
click at [476, 286] on link "REVISÃO ARTROPLASTIA OMBRO" at bounding box center [500, 288] width 227 height 21
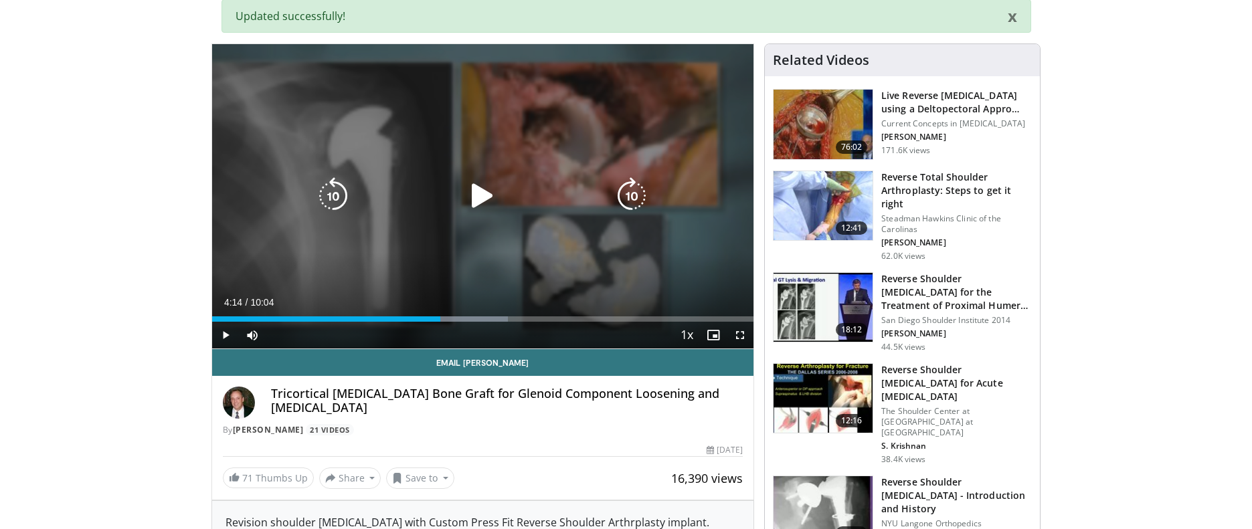
click at [480, 186] on icon "Video Player" at bounding box center [482, 195] width 37 height 37
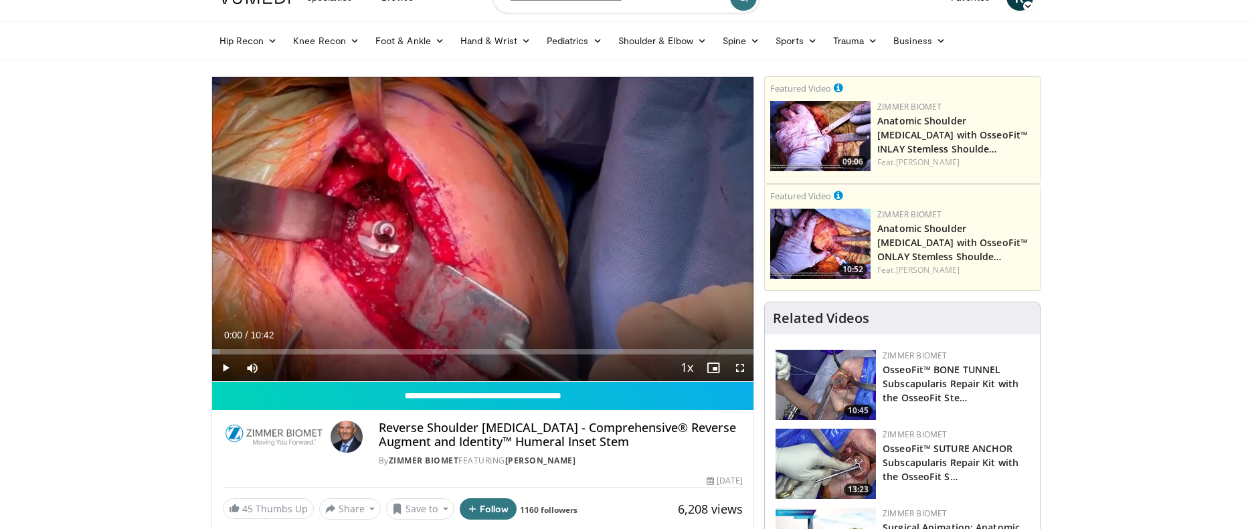
scroll to position [60, 0]
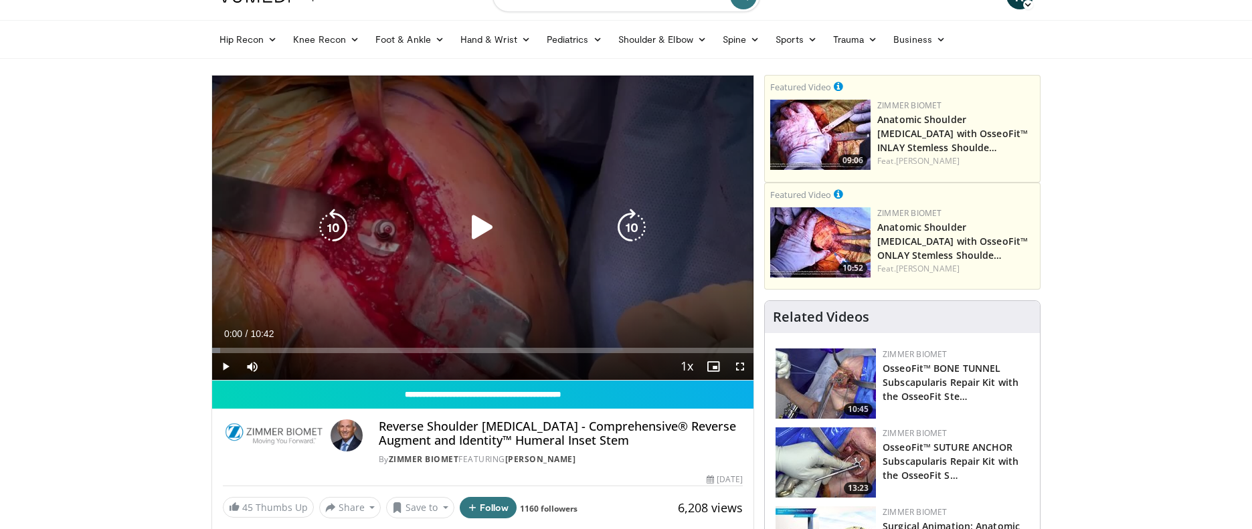
click at [477, 229] on icon "Video Player" at bounding box center [482, 227] width 37 height 37
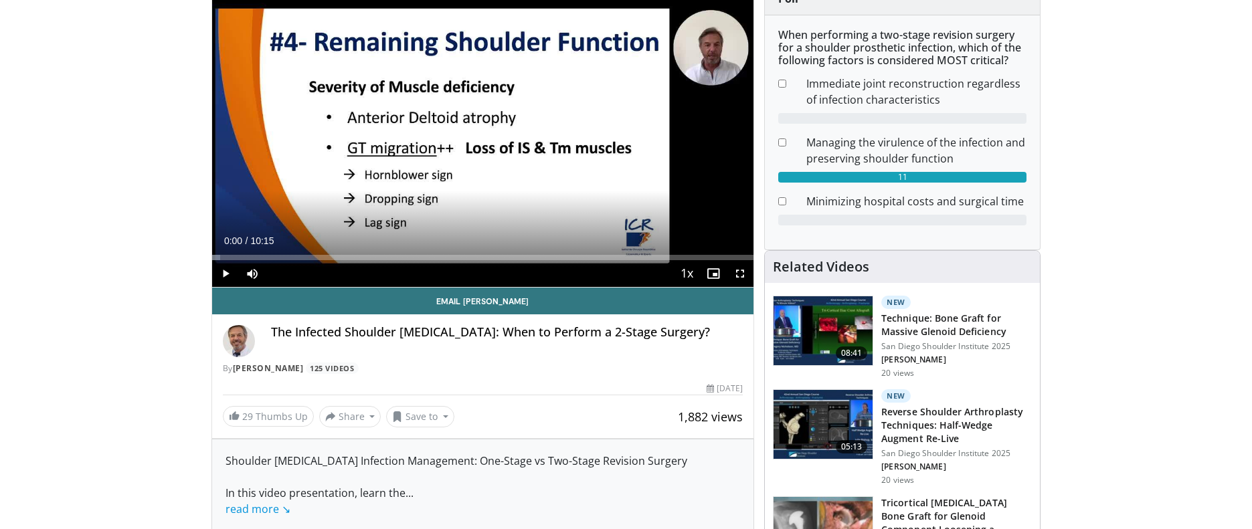
scroll to position [155, 0]
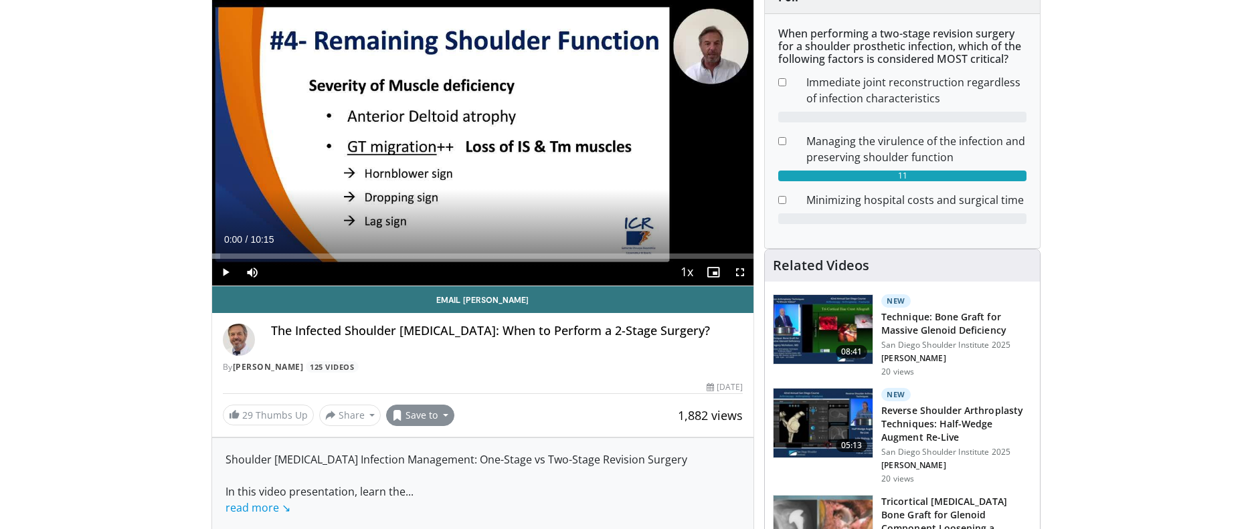
click at [442, 415] on button "Save to" at bounding box center [420, 415] width 68 height 21
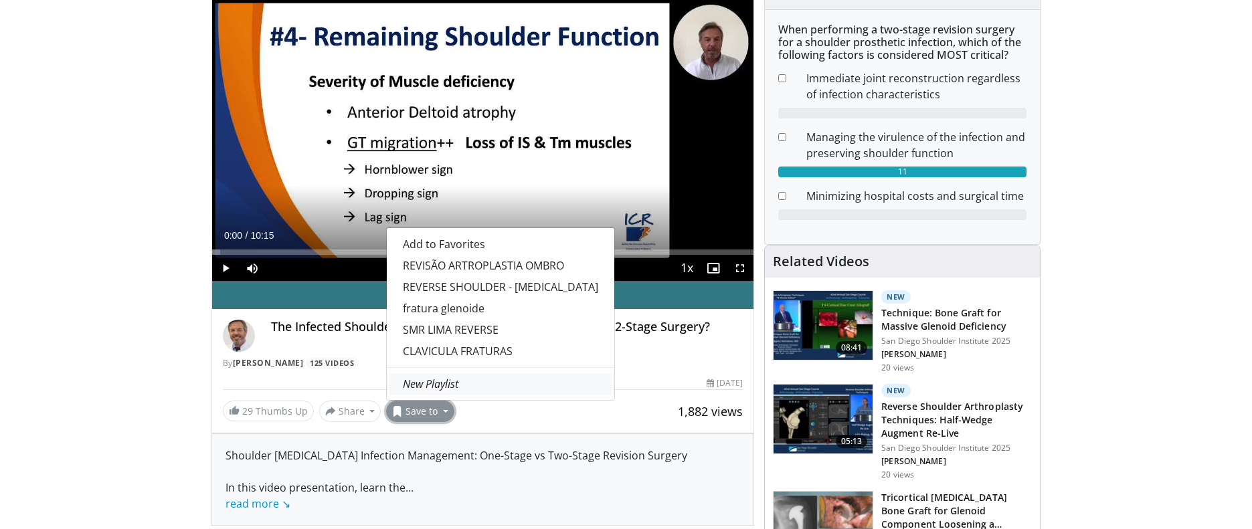
scroll to position [162, 0]
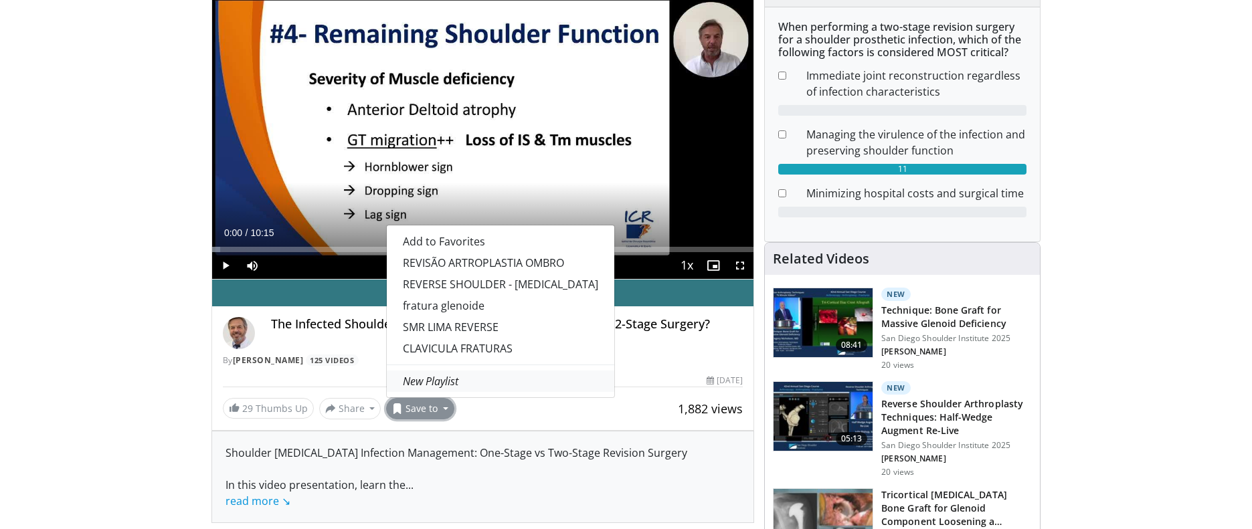
click at [434, 387] on em "New Playlist" at bounding box center [431, 381] width 56 height 15
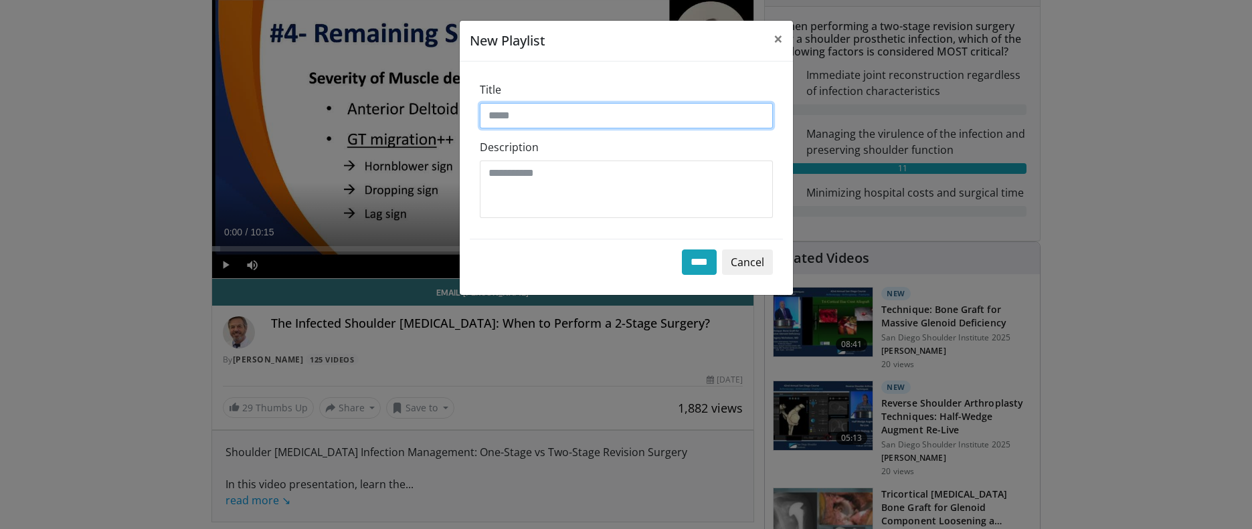
click at [547, 117] on input "Title" at bounding box center [626, 115] width 293 height 25
click at [528, 114] on input "**********" at bounding box center [626, 115] width 293 height 25
type input "**********"
click at [695, 263] on input "****" at bounding box center [699, 262] width 35 height 25
click at [778, 41] on span "×" at bounding box center [777, 38] width 9 height 22
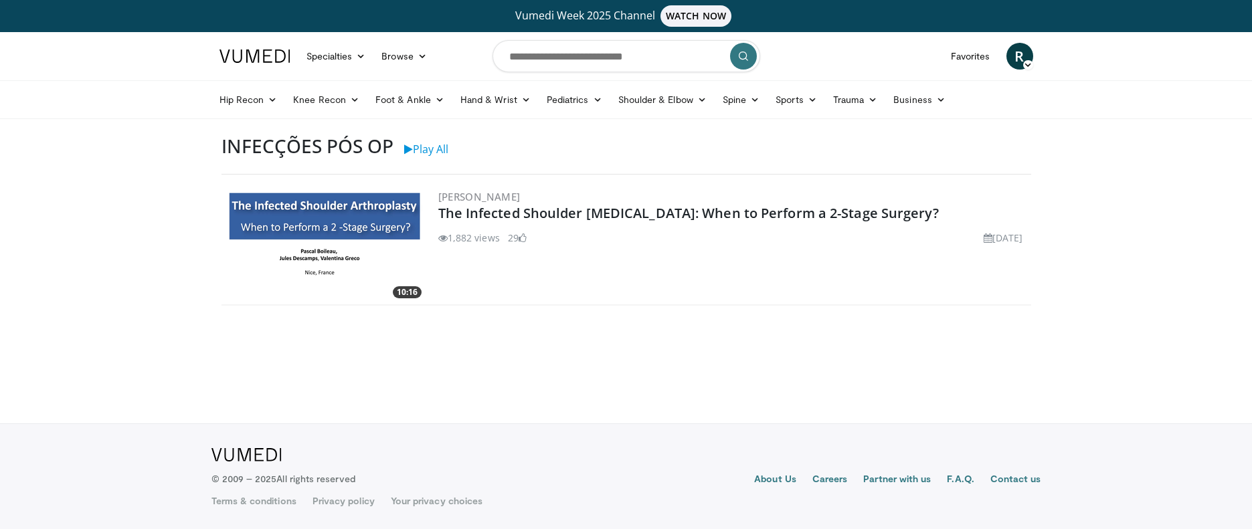
click at [369, 221] on img at bounding box center [324, 245] width 201 height 114
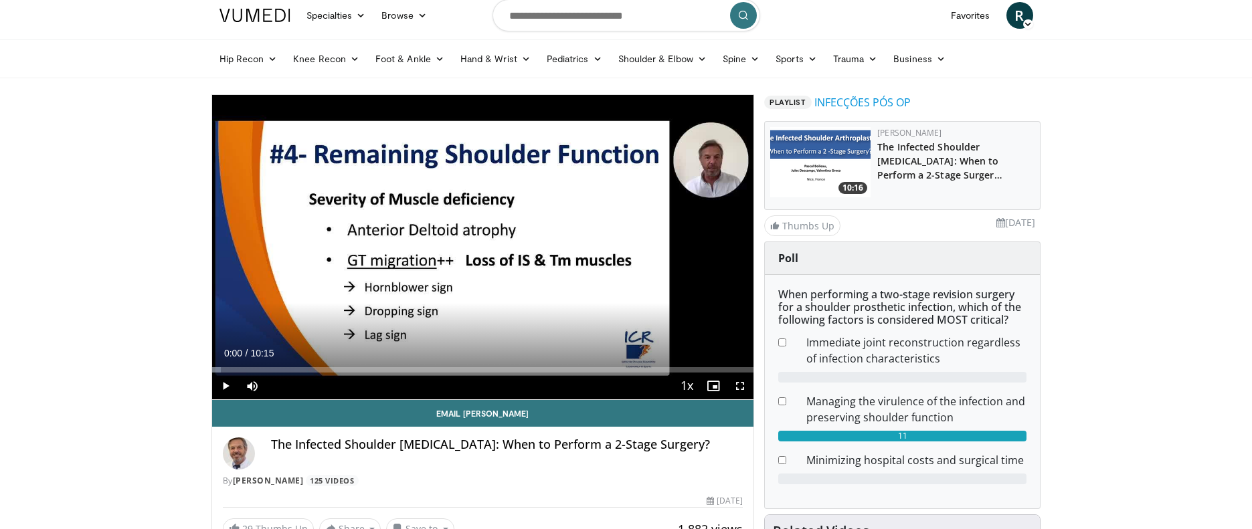
scroll to position [45, 0]
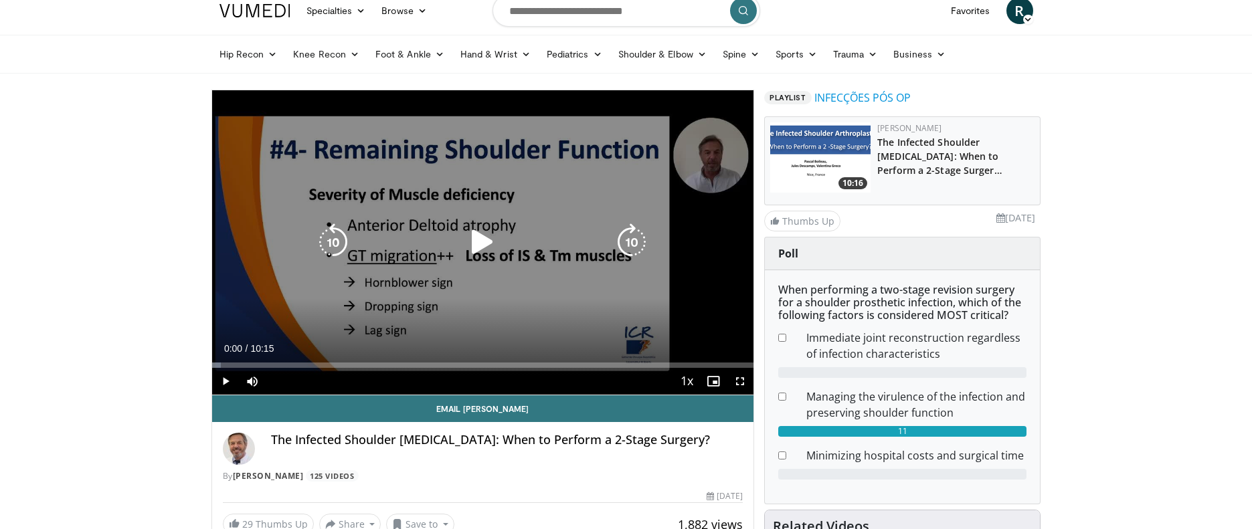
click at [479, 237] on icon "Video Player" at bounding box center [482, 241] width 37 height 37
click at [490, 245] on icon "Video Player" at bounding box center [482, 241] width 37 height 37
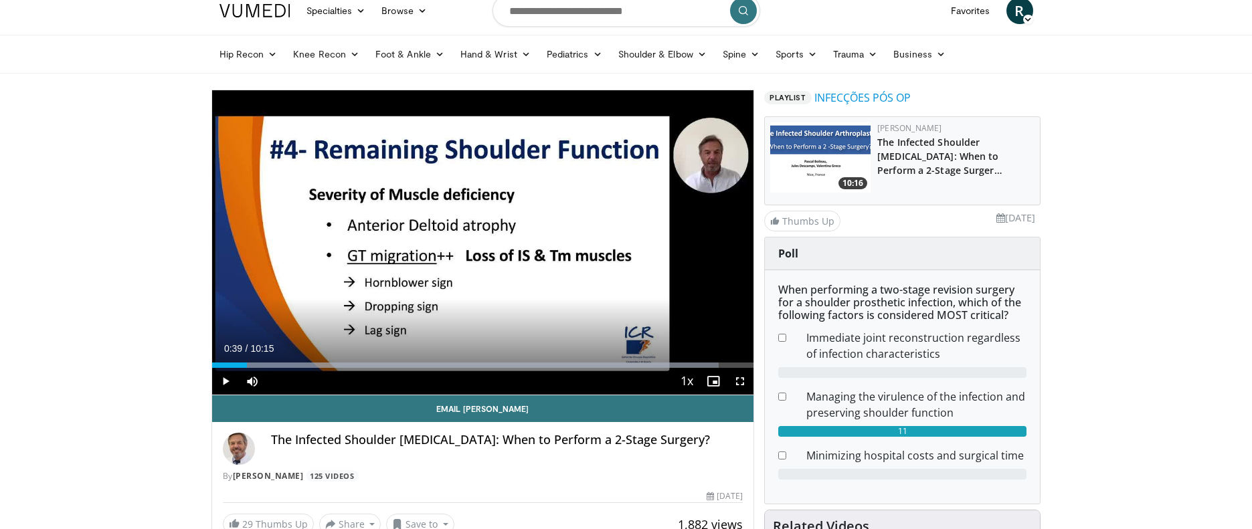
click at [225, 378] on span "Video Player" at bounding box center [225, 381] width 27 height 27
click at [225, 381] on span "Video Player" at bounding box center [225, 381] width 27 height 27
click at [223, 380] on span "Video Player" at bounding box center [225, 381] width 27 height 27
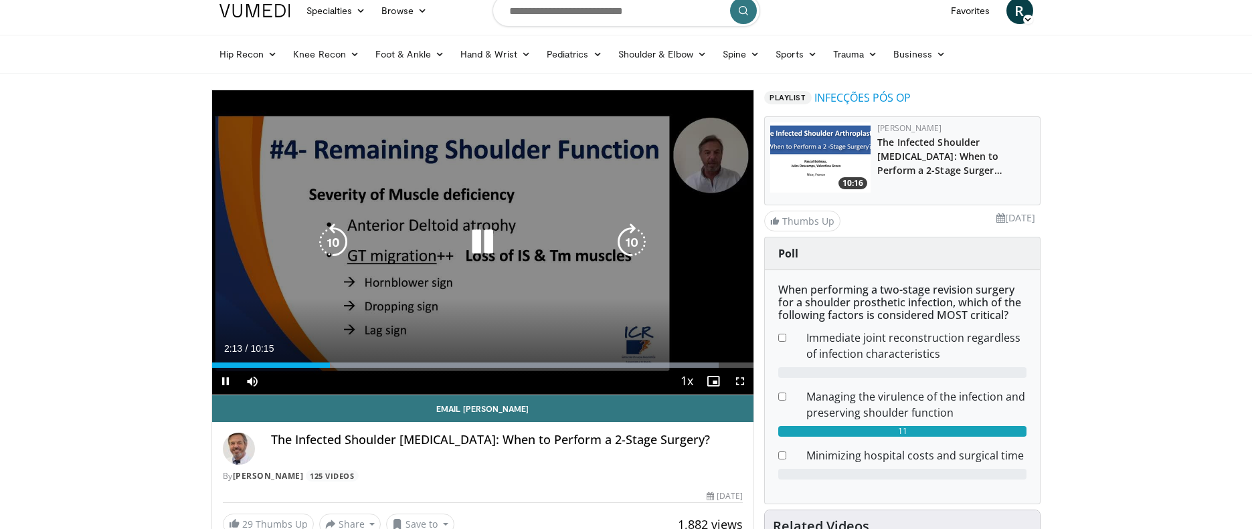
click at [332, 238] on icon "Video Player" at bounding box center [332, 241] width 37 height 37
click at [333, 243] on icon "Video Player" at bounding box center [332, 241] width 37 height 37
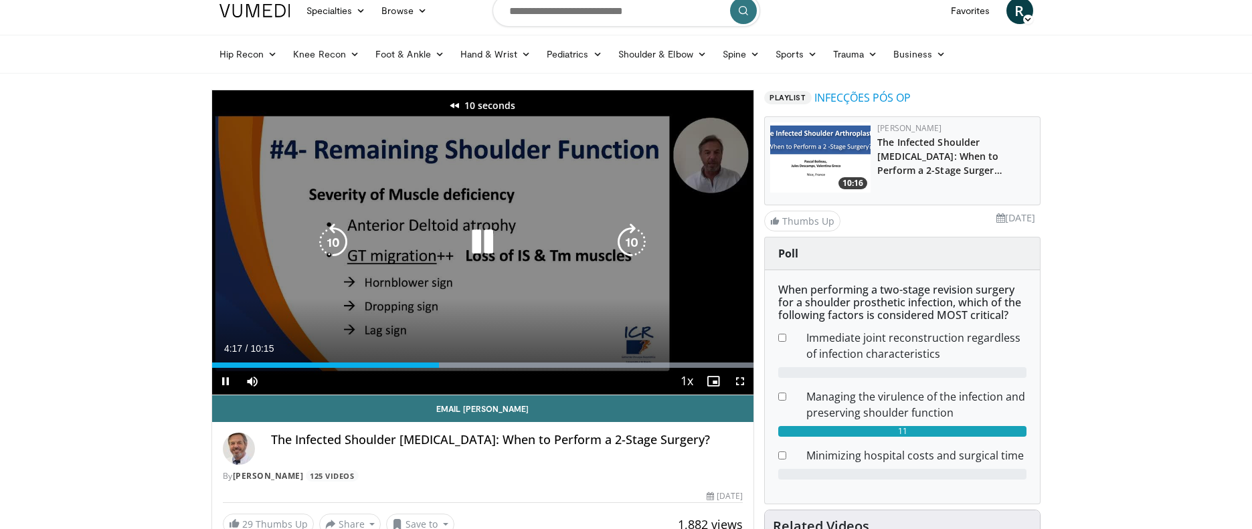
click at [333, 243] on icon "Video Player" at bounding box center [332, 241] width 37 height 37
click at [334, 244] on icon "Video Player" at bounding box center [332, 241] width 37 height 37
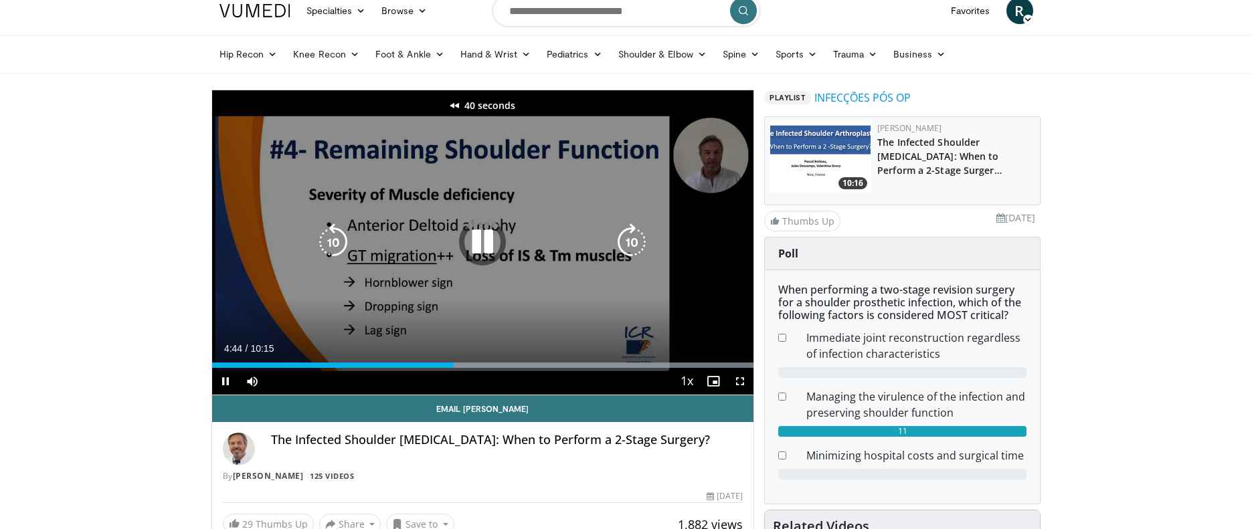
click at [334, 244] on icon "Video Player" at bounding box center [332, 241] width 37 height 37
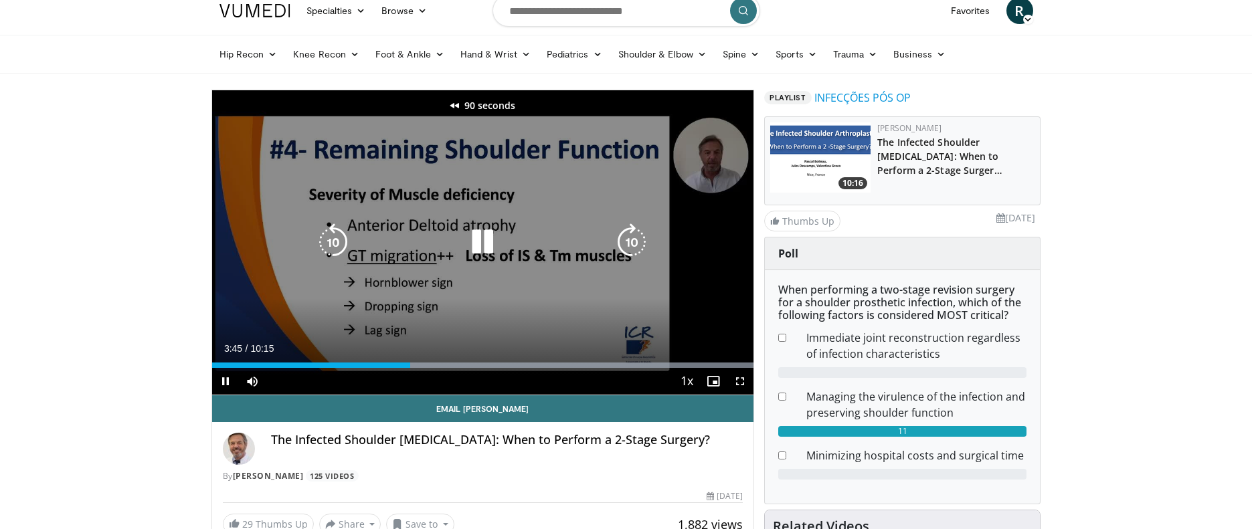
click at [334, 244] on icon "Video Player" at bounding box center [332, 241] width 37 height 37
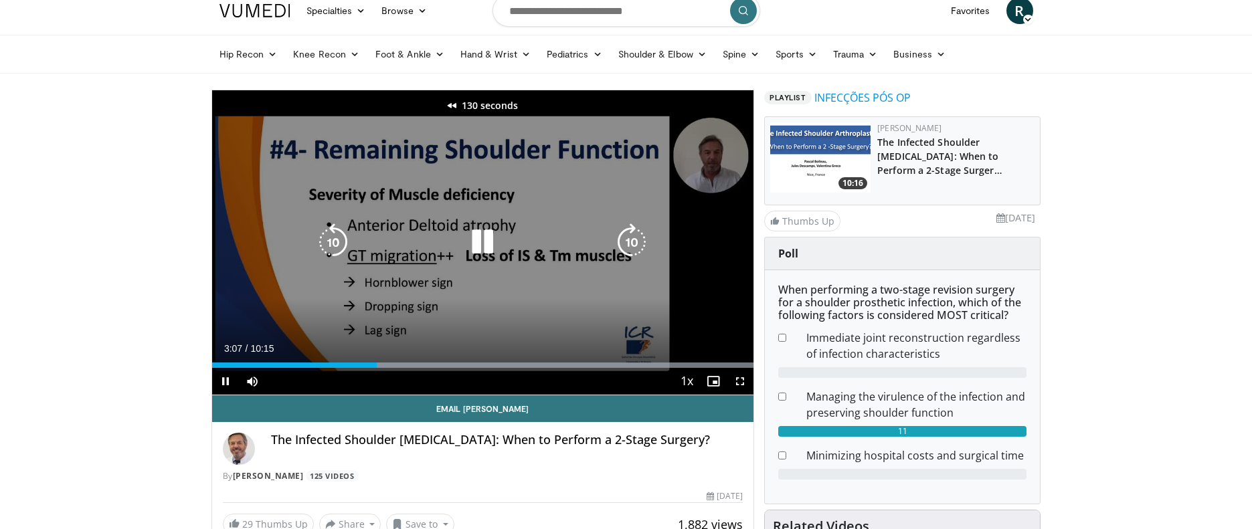
click at [334, 244] on icon "Video Player" at bounding box center [332, 241] width 37 height 37
click at [335, 242] on icon "Video Player" at bounding box center [332, 241] width 37 height 37
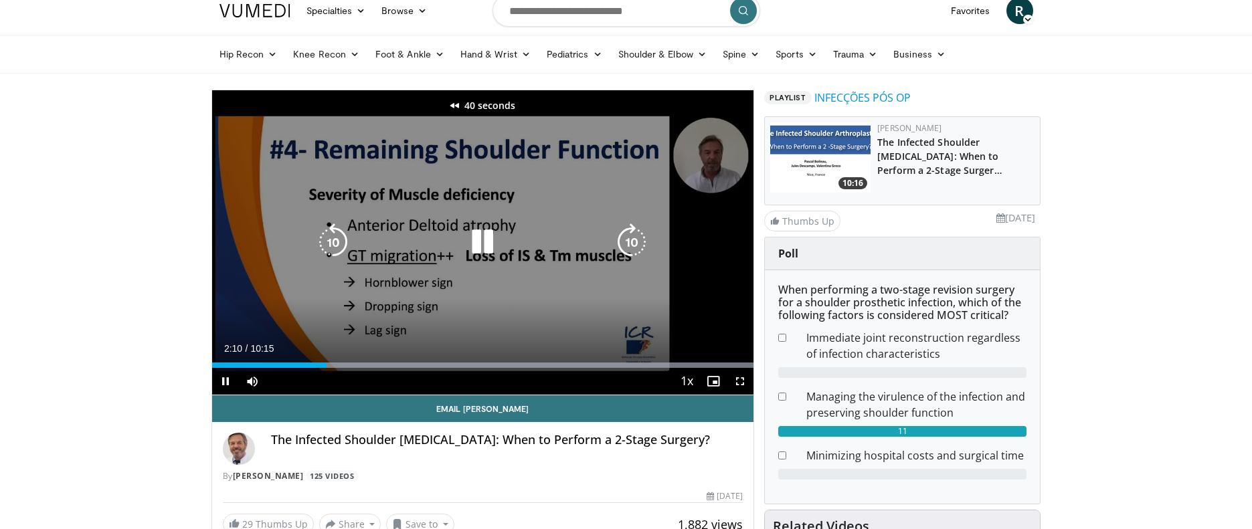
click at [335, 242] on icon "Video Player" at bounding box center [332, 241] width 37 height 37
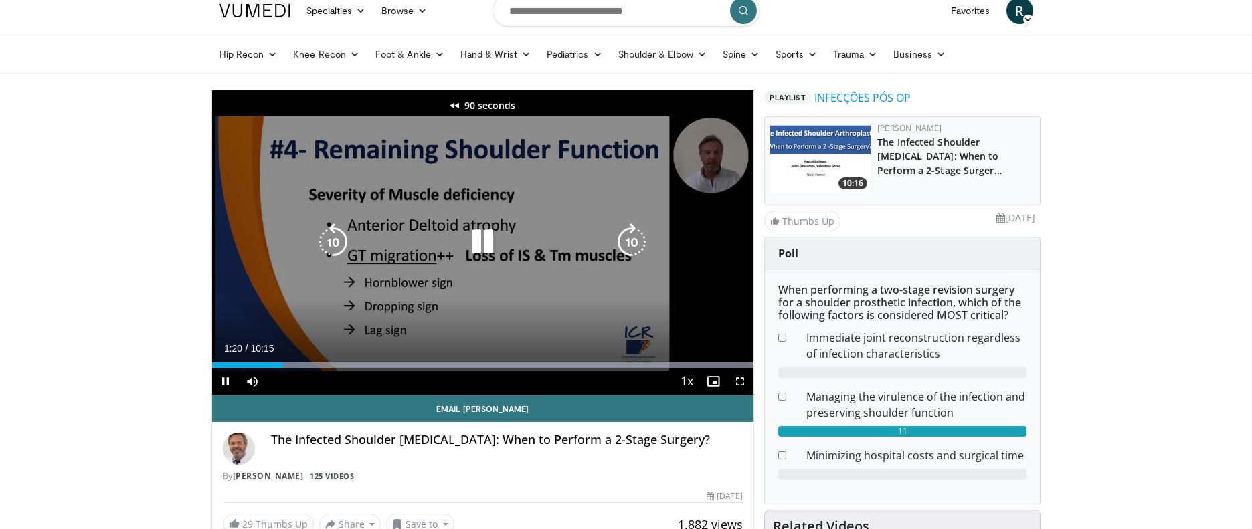
click at [335, 242] on icon "Video Player" at bounding box center [332, 241] width 37 height 37
click at [630, 242] on icon "Video Player" at bounding box center [631, 241] width 37 height 37
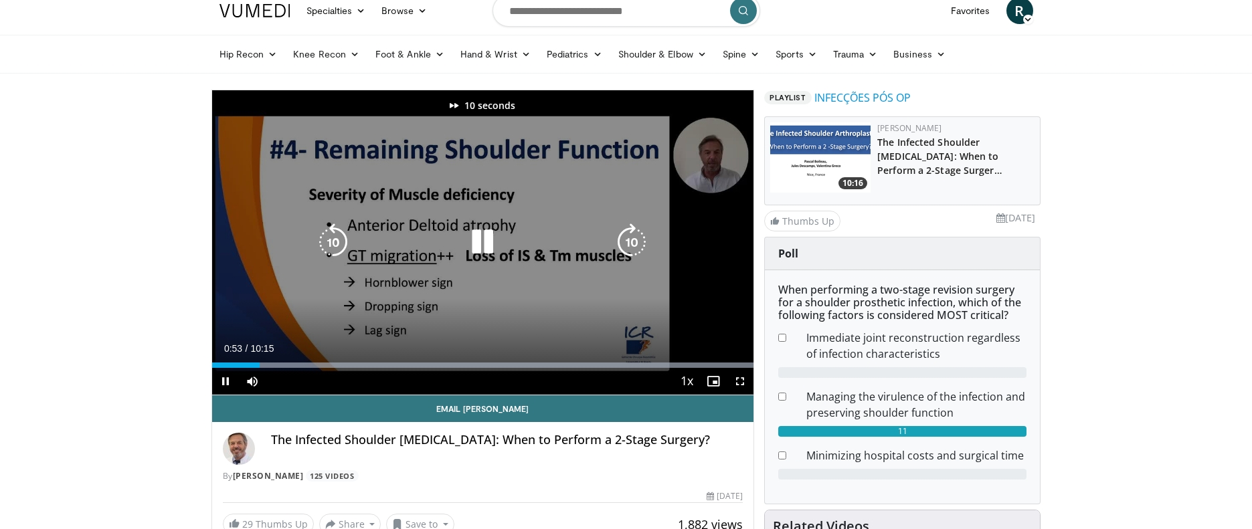
click at [630, 242] on icon "Video Player" at bounding box center [631, 241] width 37 height 37
click at [629, 243] on icon "Video Player" at bounding box center [631, 241] width 37 height 37
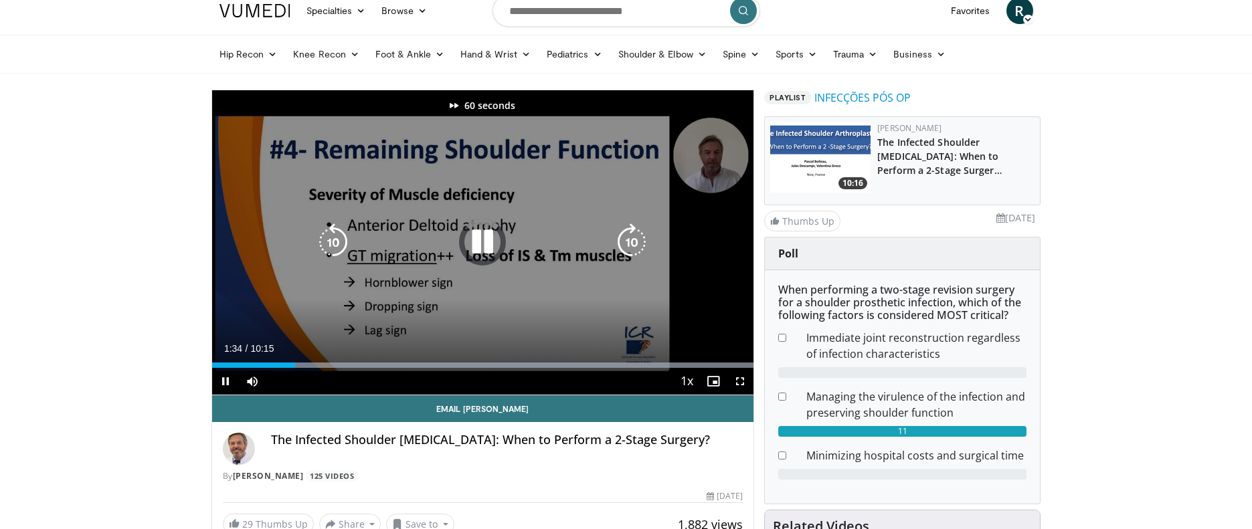
click at [629, 243] on icon "Video Player" at bounding box center [631, 241] width 37 height 37
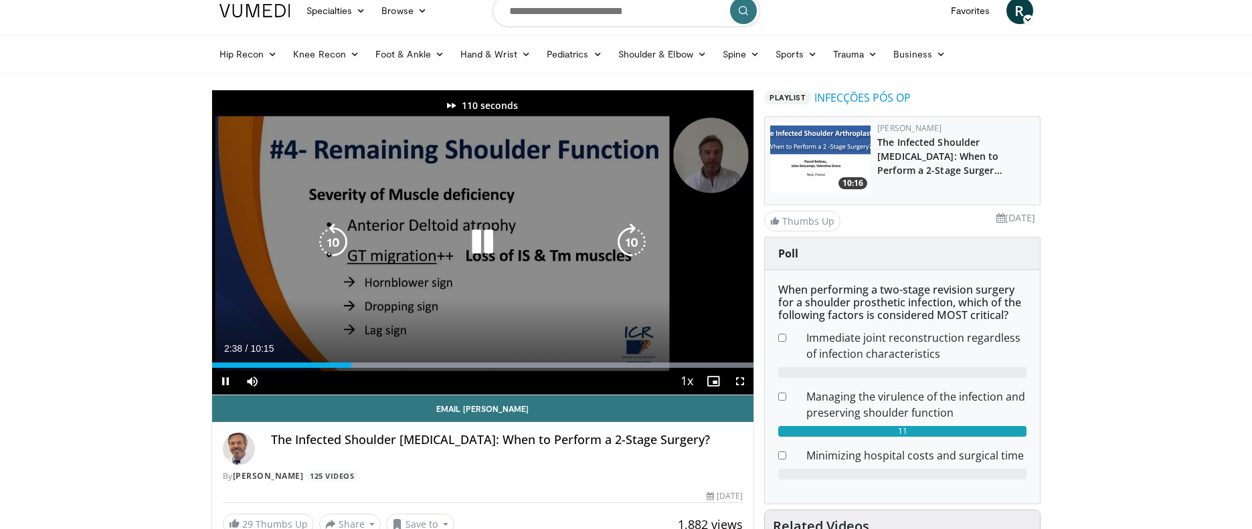
click at [629, 243] on icon "Video Player" at bounding box center [631, 241] width 37 height 37
click at [336, 241] on icon "Video Player" at bounding box center [332, 241] width 37 height 37
click at [490, 241] on icon "Video Player" at bounding box center [482, 241] width 37 height 37
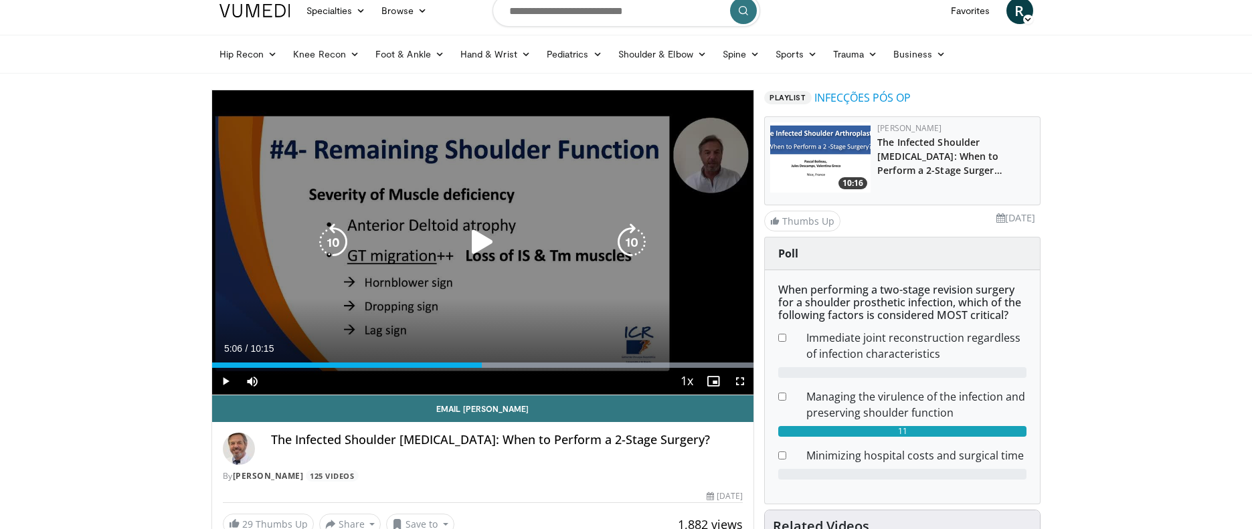
click at [333, 239] on icon "Video Player" at bounding box center [332, 241] width 37 height 37
click at [481, 239] on icon "Video Player" at bounding box center [482, 241] width 37 height 37
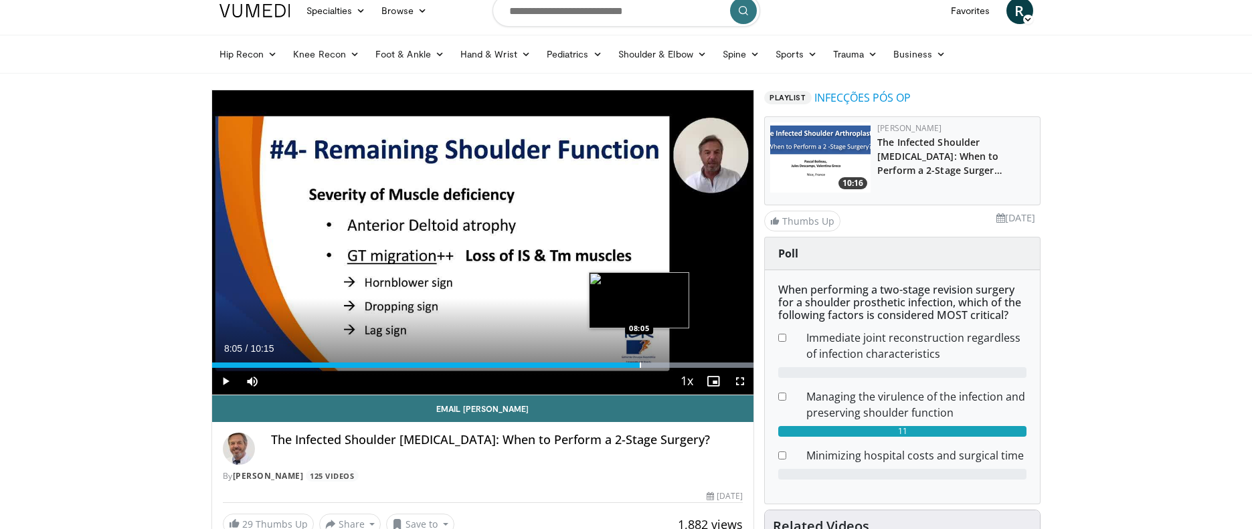
click at [640, 365] on div "Progress Bar" at bounding box center [640, 365] width 1 height 5
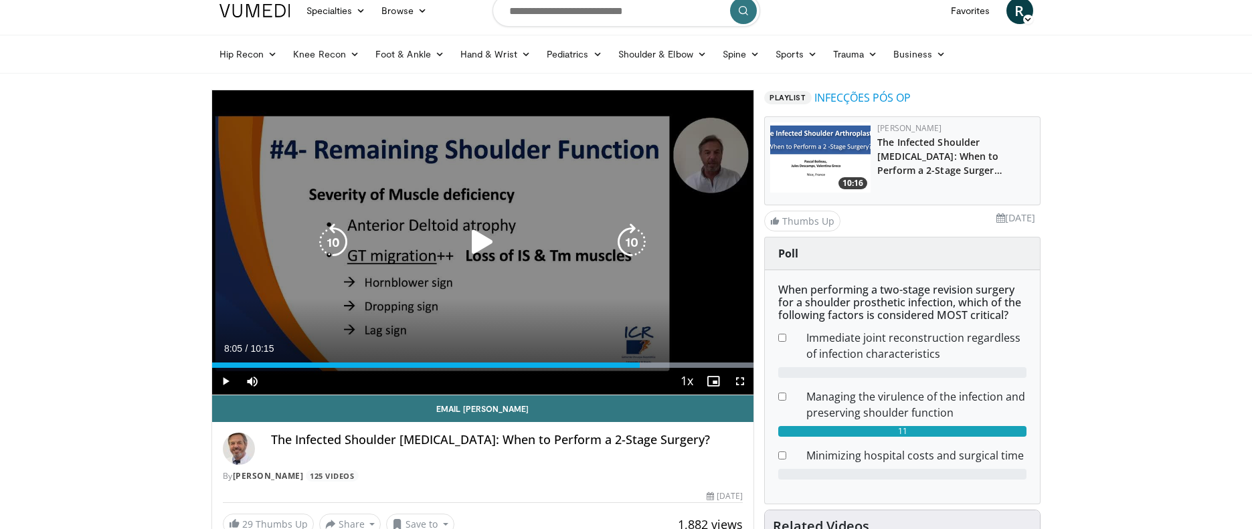
drag, startPoint x: 481, startPoint y: 238, endPoint x: 472, endPoint y: 237, distance: 9.5
click at [472, 237] on icon "Video Player" at bounding box center [482, 241] width 37 height 37
click at [336, 240] on icon "Video Player" at bounding box center [332, 241] width 37 height 37
click at [482, 242] on icon "Video Player" at bounding box center [482, 241] width 37 height 37
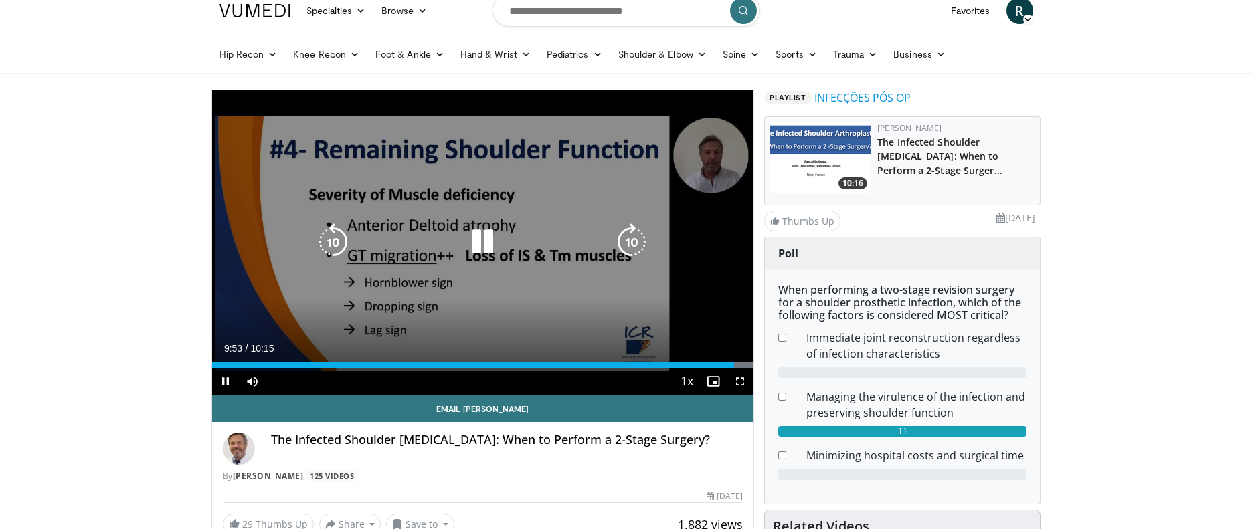
click at [335, 242] on icon "Video Player" at bounding box center [332, 241] width 37 height 37
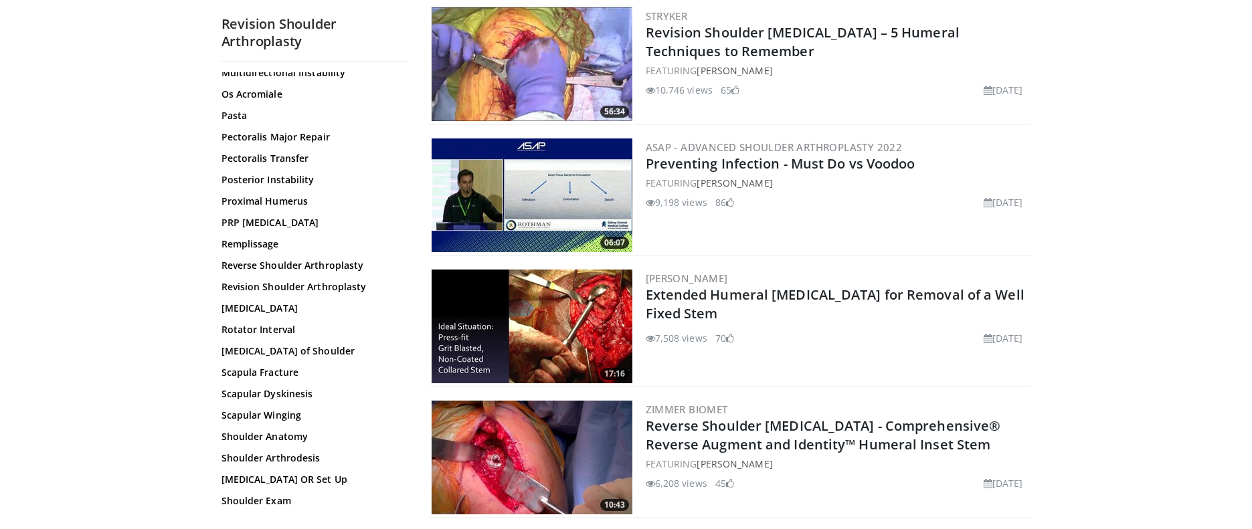
scroll to position [952, 0]
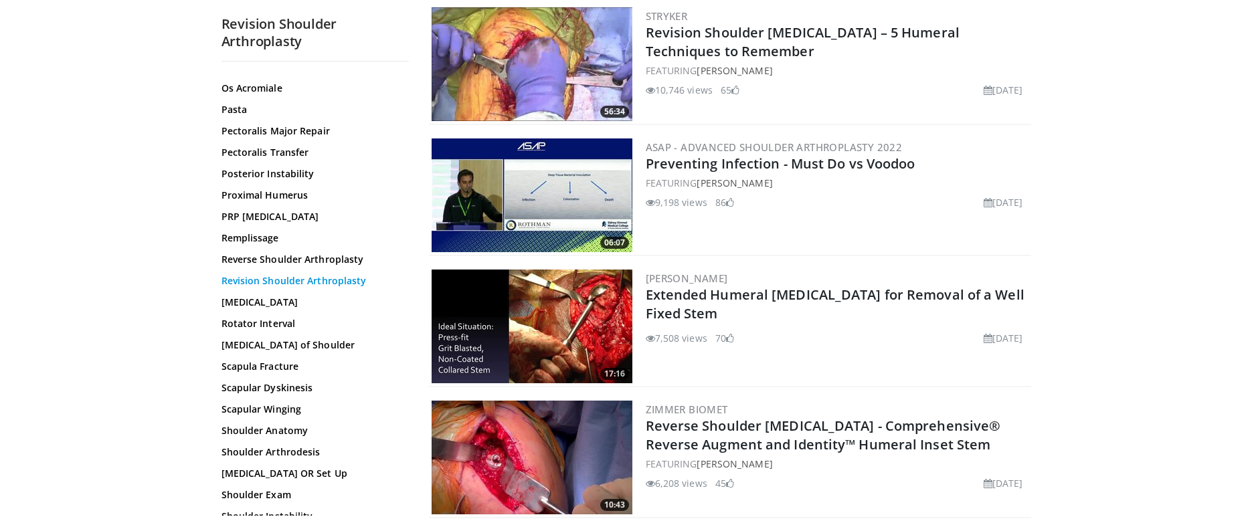
click at [258, 281] on link "Revision Shoulder Arthroplasty" at bounding box center [311, 280] width 181 height 13
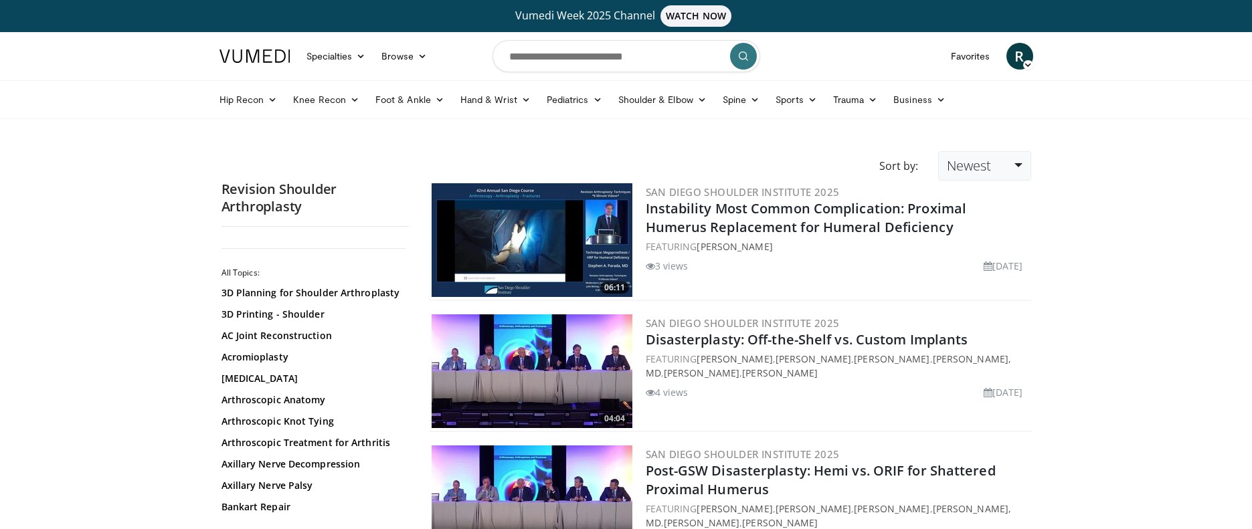
click at [1022, 164] on link "Newest" at bounding box center [984, 165] width 92 height 29
click at [986, 200] on link "Relevance" at bounding box center [992, 198] width 106 height 21
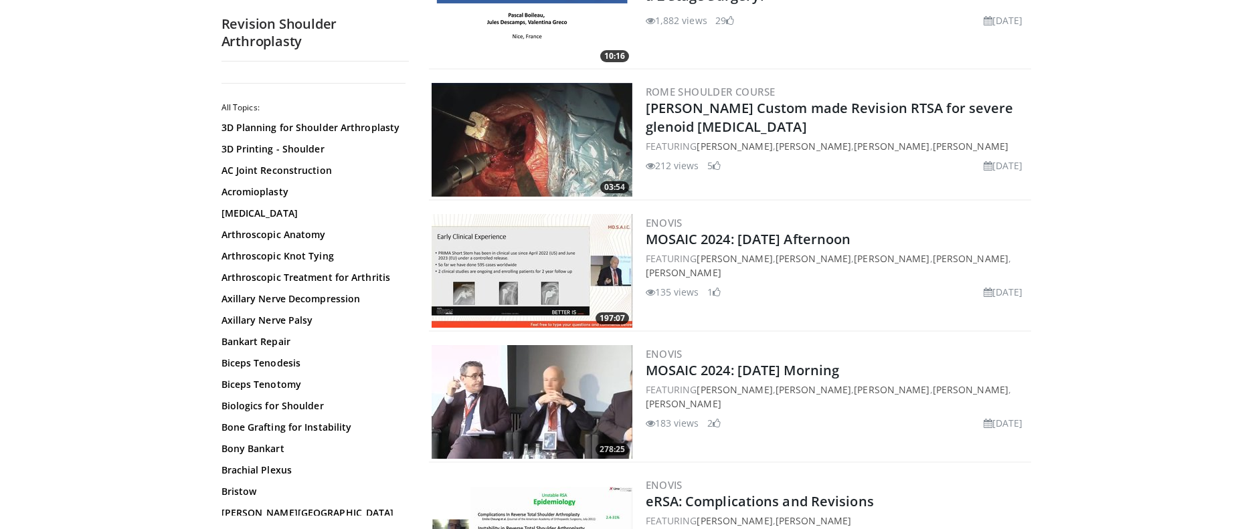
scroll to position [1817, 0]
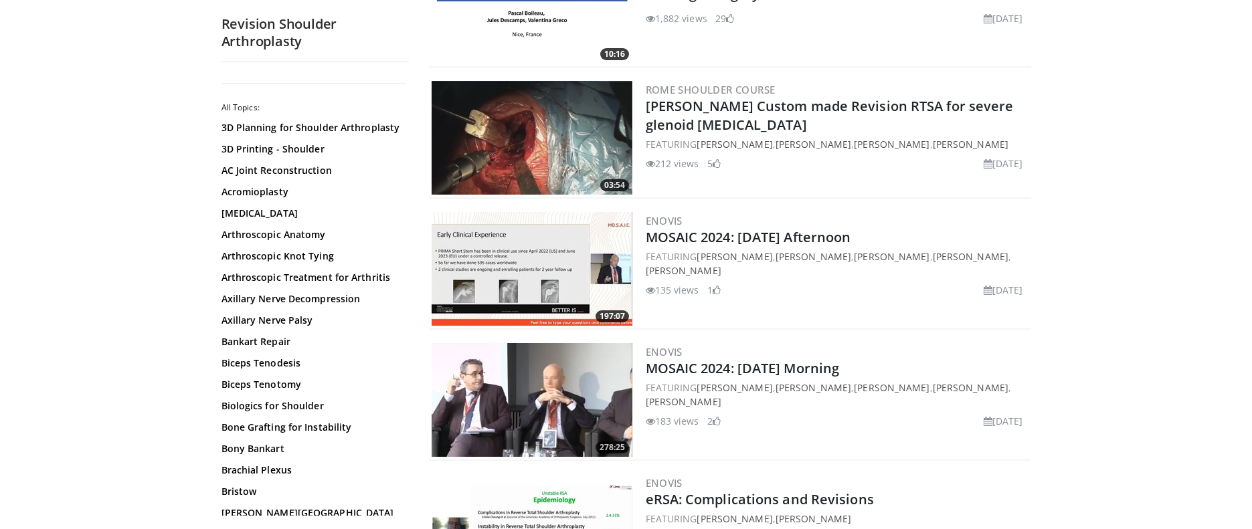
click at [569, 136] on img at bounding box center [532, 138] width 201 height 114
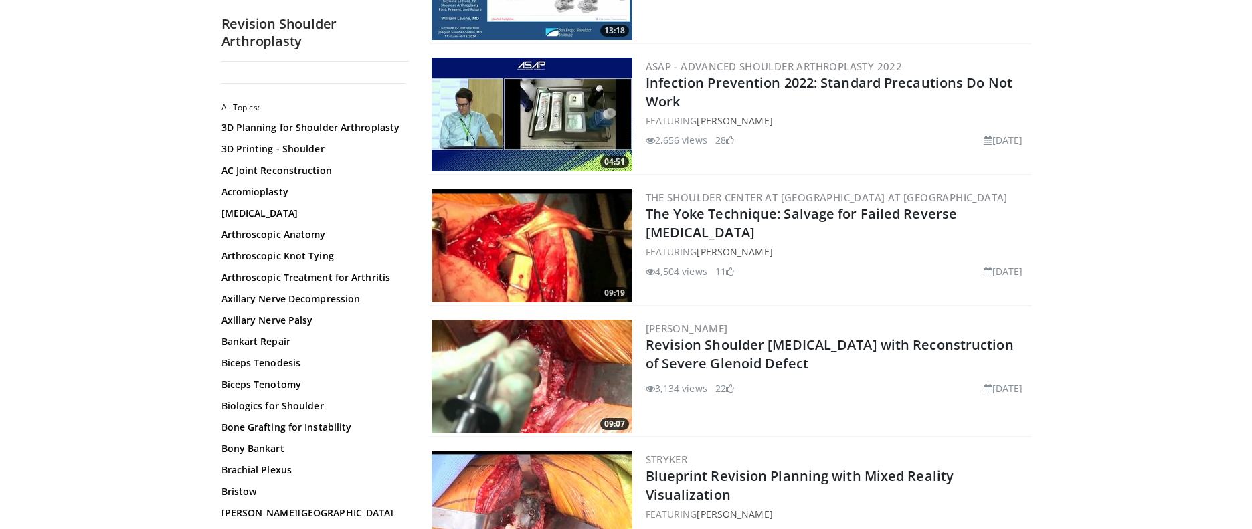
scroll to position [2634, 0]
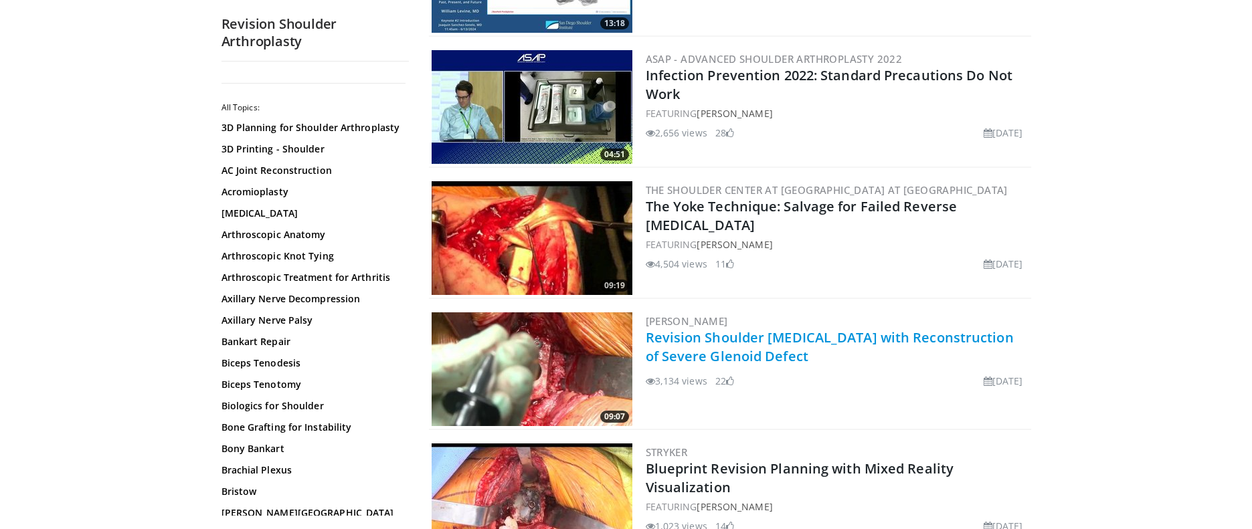
click at [814, 337] on link "Revision Shoulder [MEDICAL_DATA] with Reconstruction of Severe Glenoid Defect" at bounding box center [830, 347] width 368 height 37
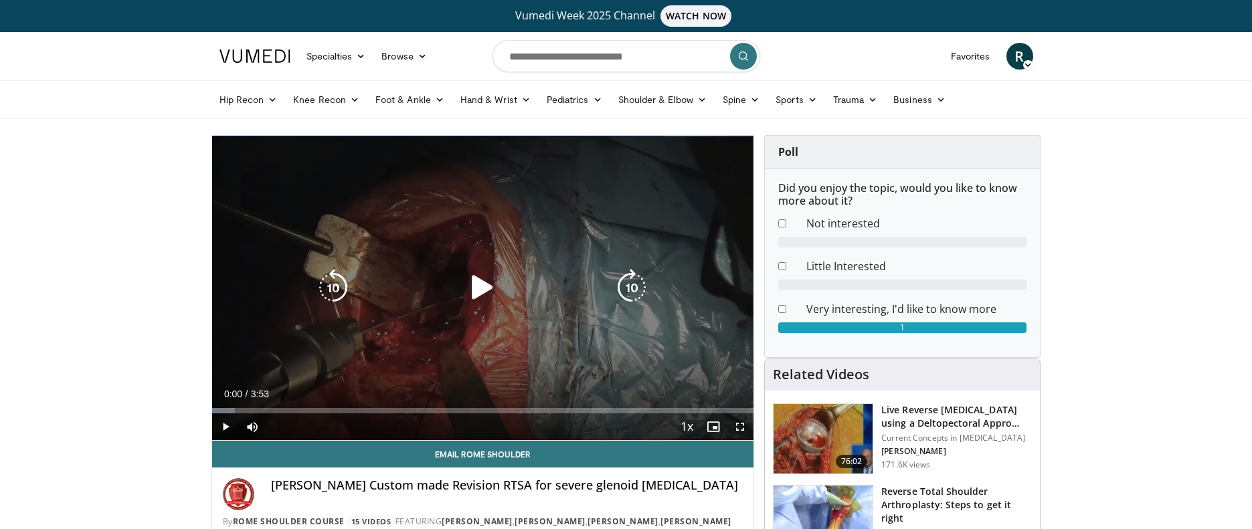
click at [476, 296] on icon "Video Player" at bounding box center [482, 287] width 37 height 37
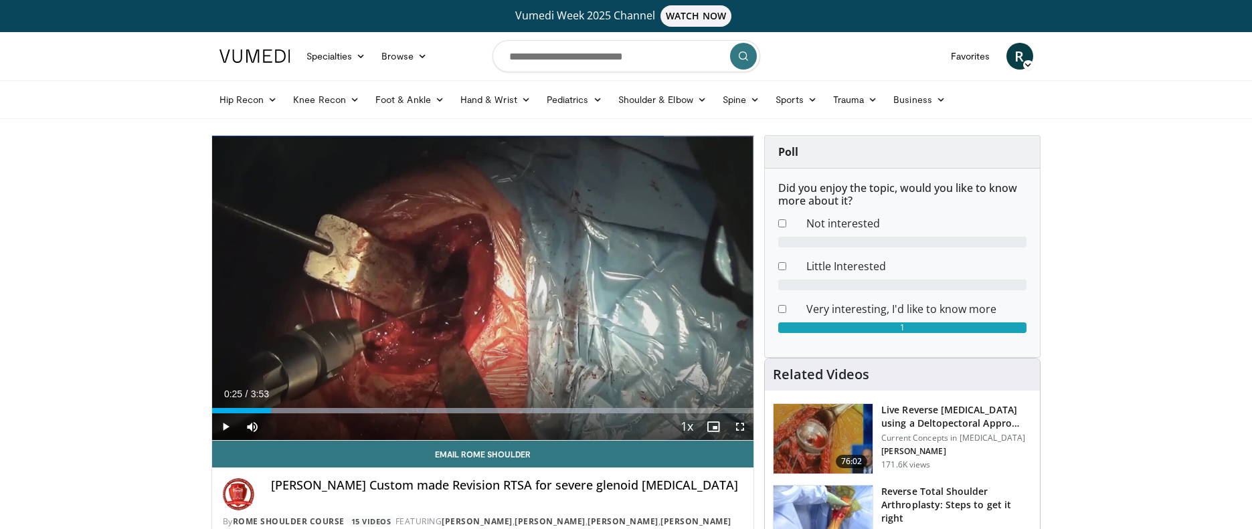
click at [227, 428] on span "Video Player" at bounding box center [225, 426] width 27 height 27
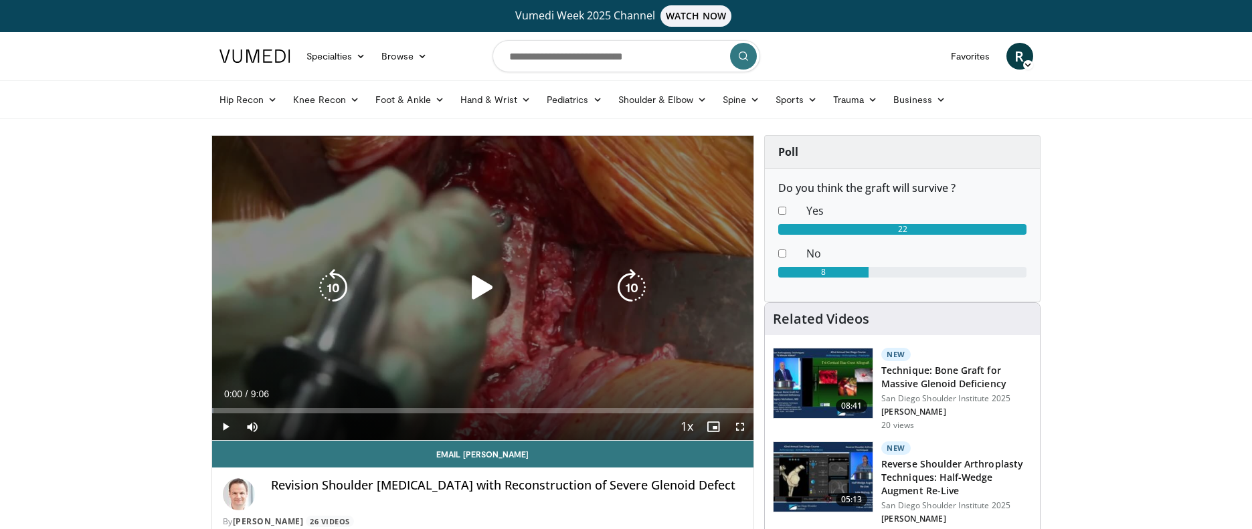
click at [479, 287] on icon "Video Player" at bounding box center [482, 287] width 37 height 37
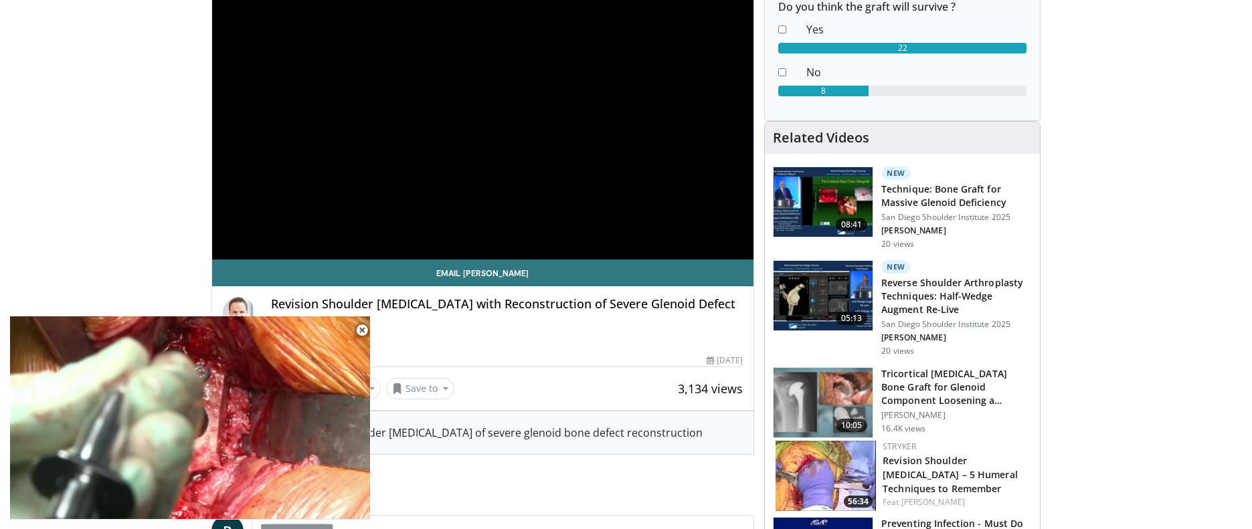
scroll to position [231, 0]
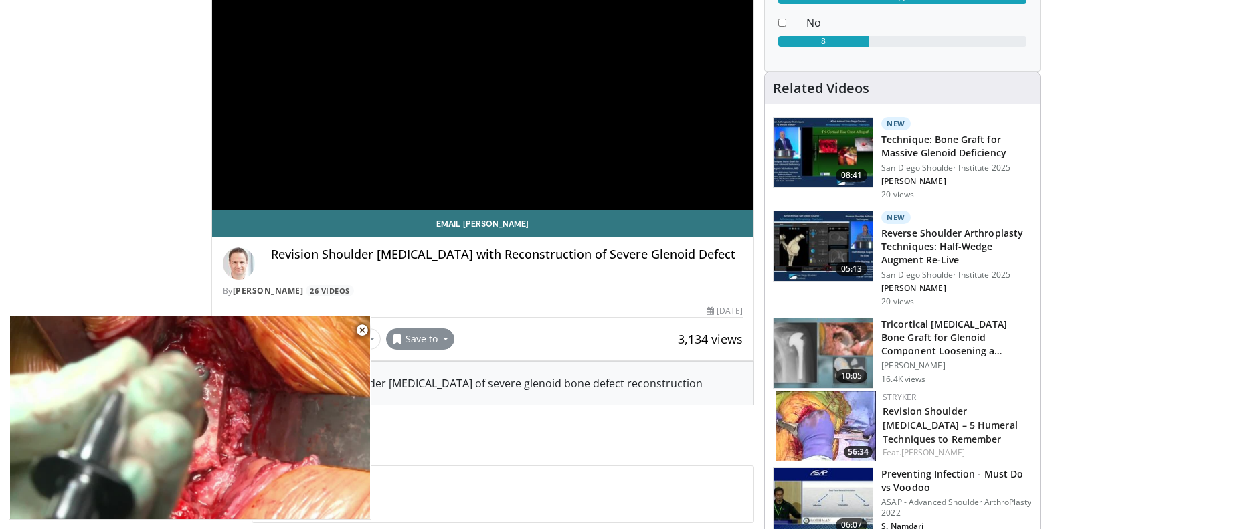
click at [440, 337] on button "Save to" at bounding box center [420, 339] width 68 height 21
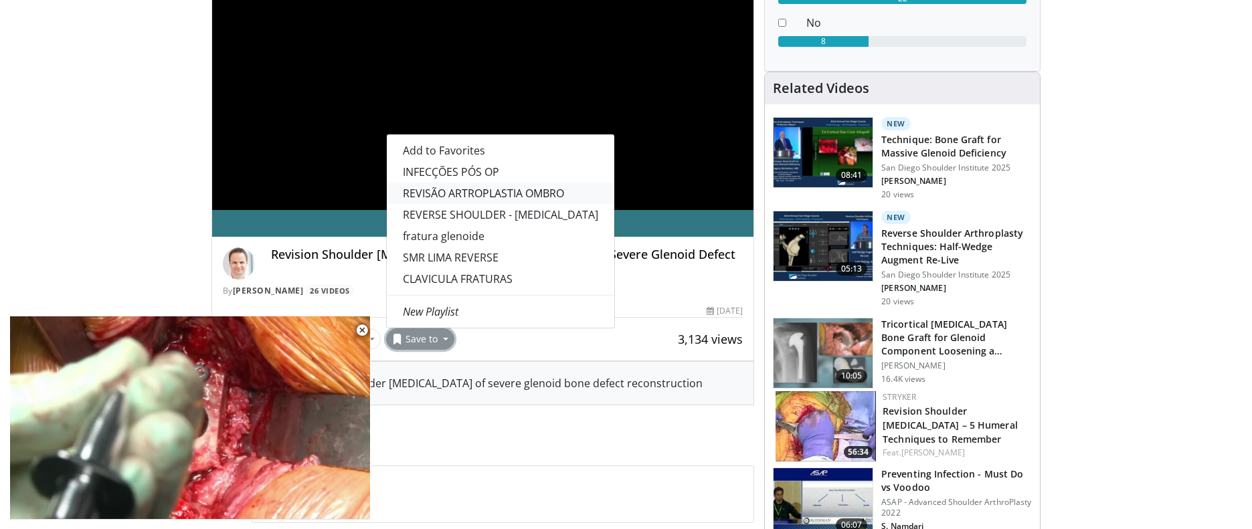
click at [448, 191] on link "REVISÃO ARTROPLASTIA OMBRO" at bounding box center [500, 193] width 227 height 21
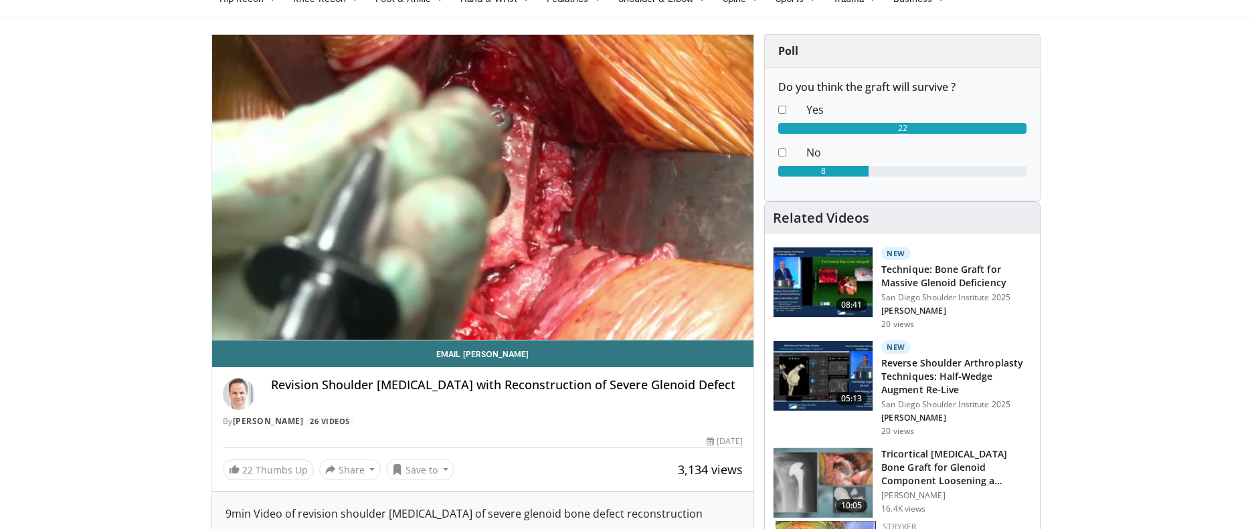
scroll to position [84, 0]
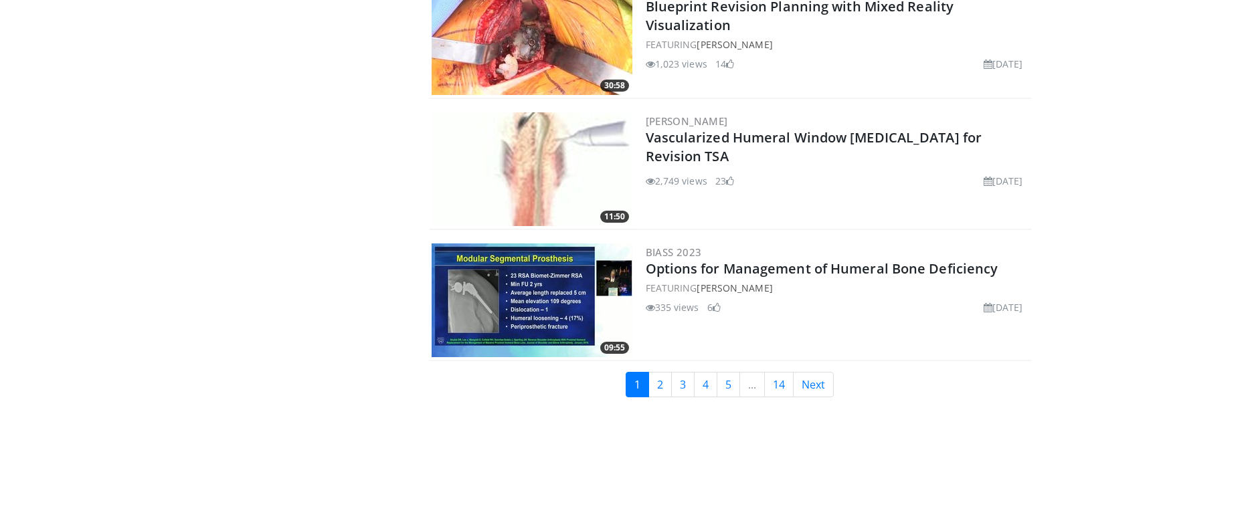
scroll to position [3101, 0]
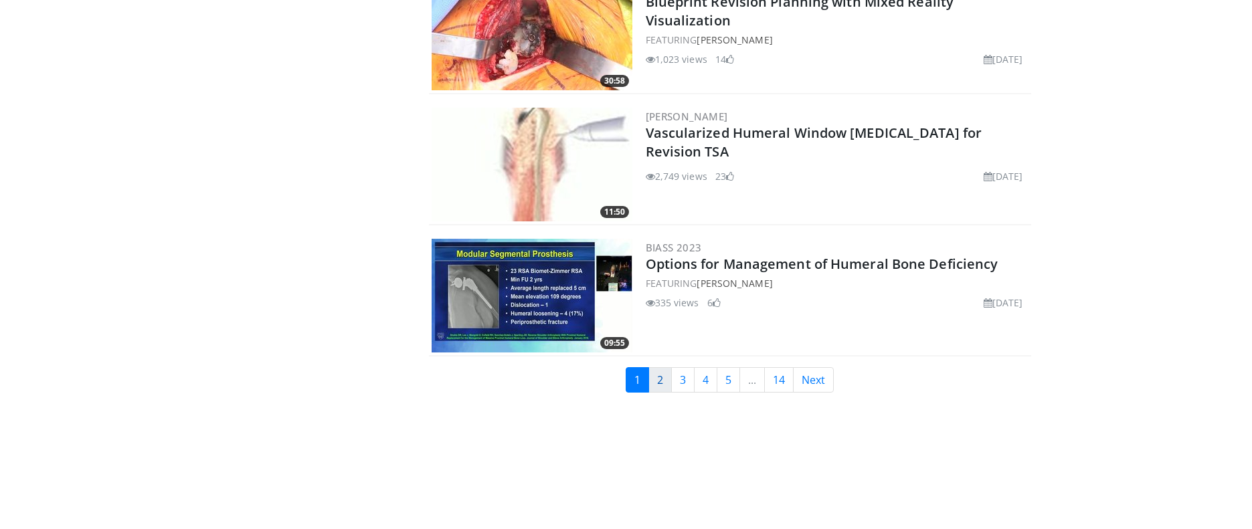
click at [660, 378] on link "2" at bounding box center [659, 379] width 23 height 25
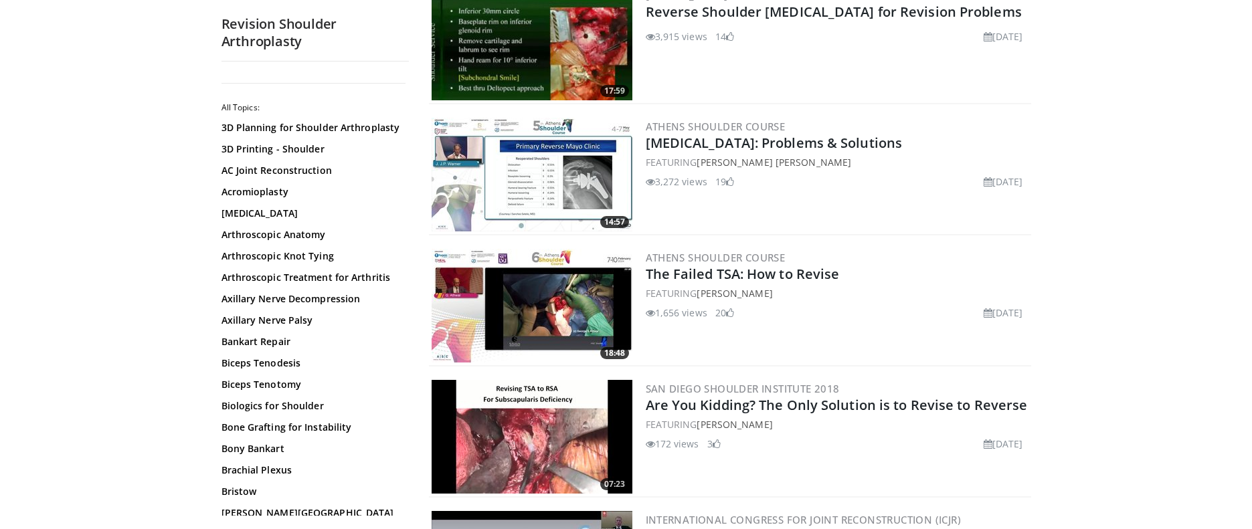
scroll to position [331, 0]
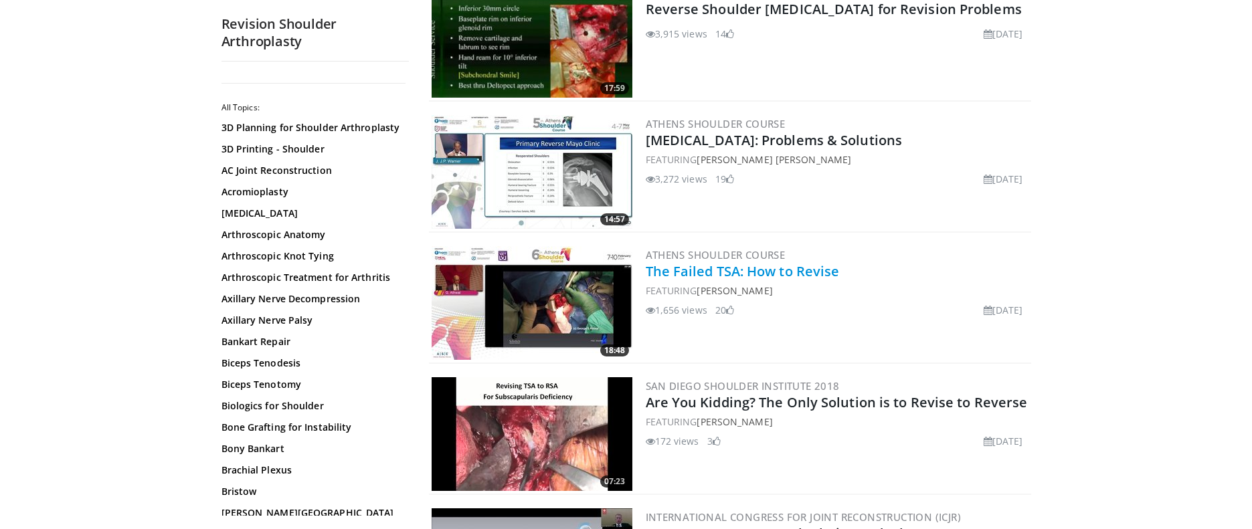
click at [745, 271] on link "The Failed TSA: How to Revise" at bounding box center [743, 271] width 194 height 18
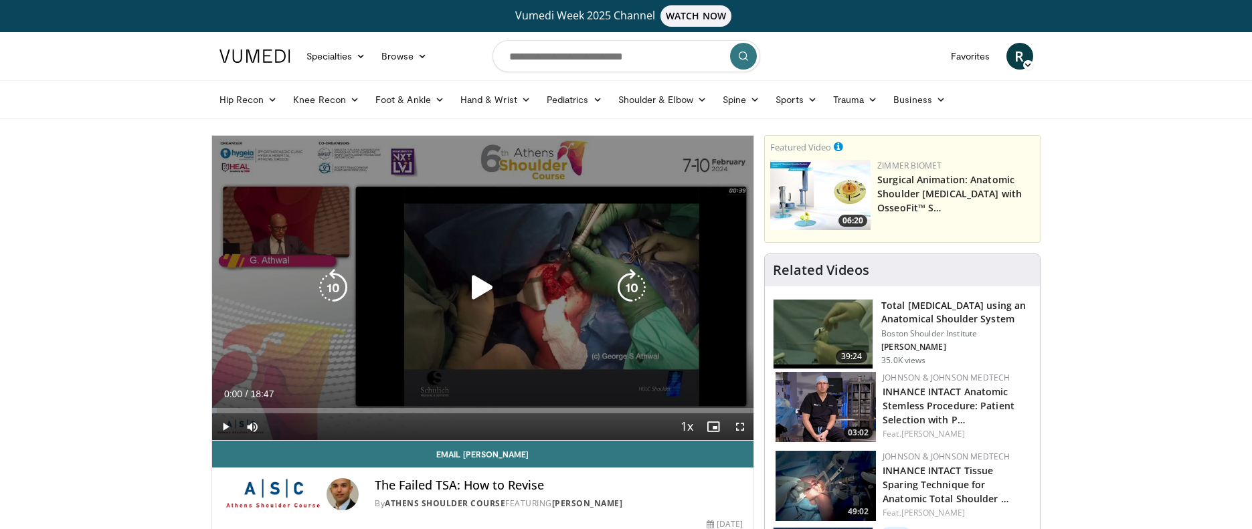
click at [222, 425] on span "Video Player" at bounding box center [225, 426] width 27 height 27
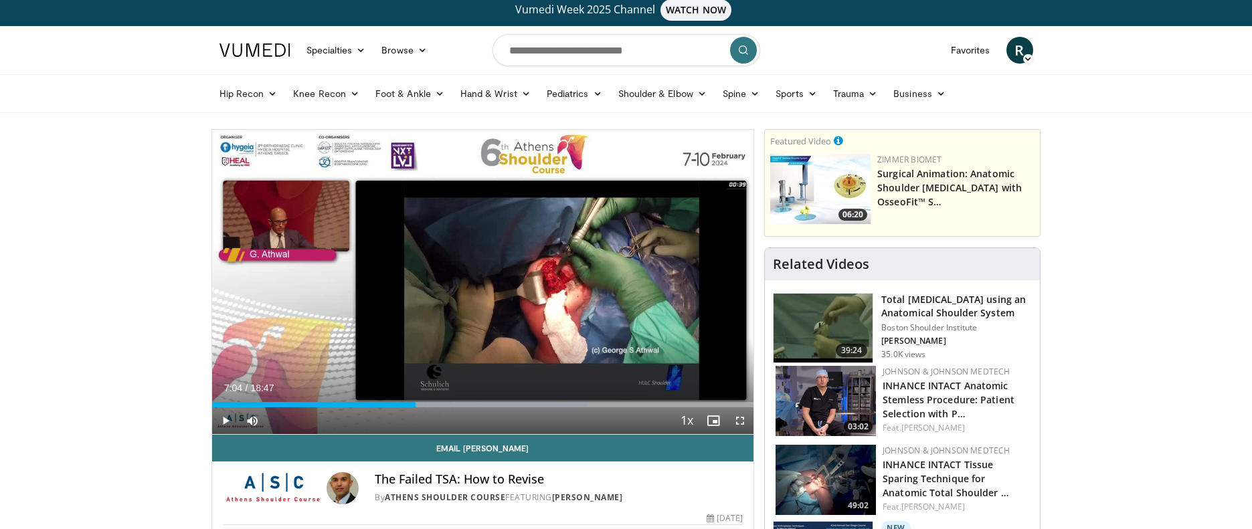
scroll to position [16, 0]
